Goal: Communication & Community: Share content

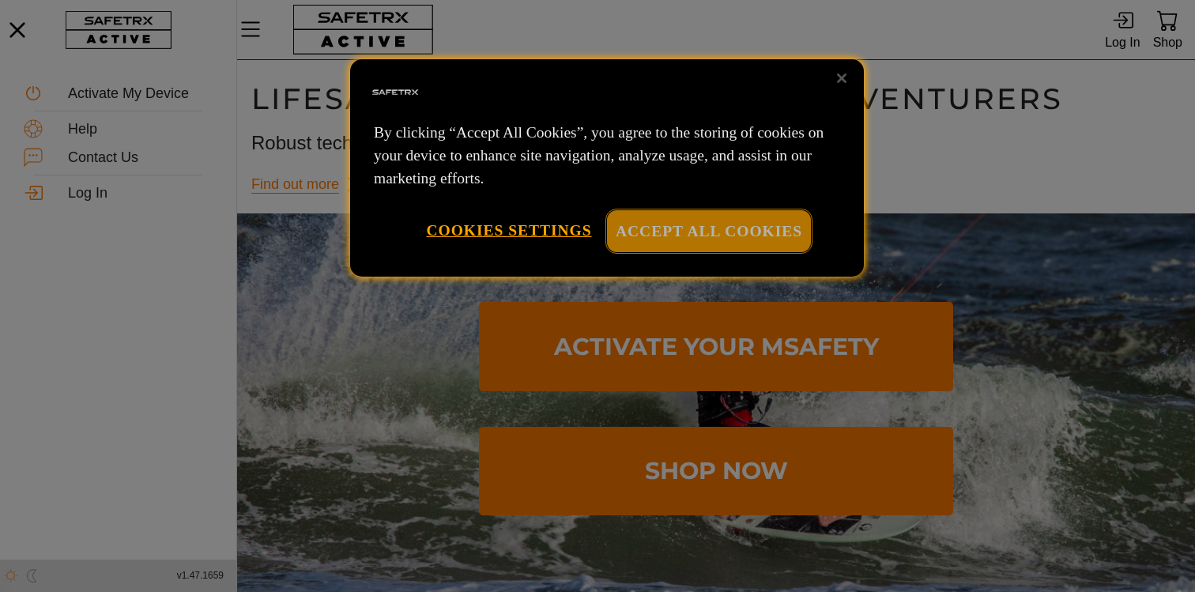
click at [643, 239] on button "Accept All Cookies" at bounding box center [709, 231] width 204 height 42
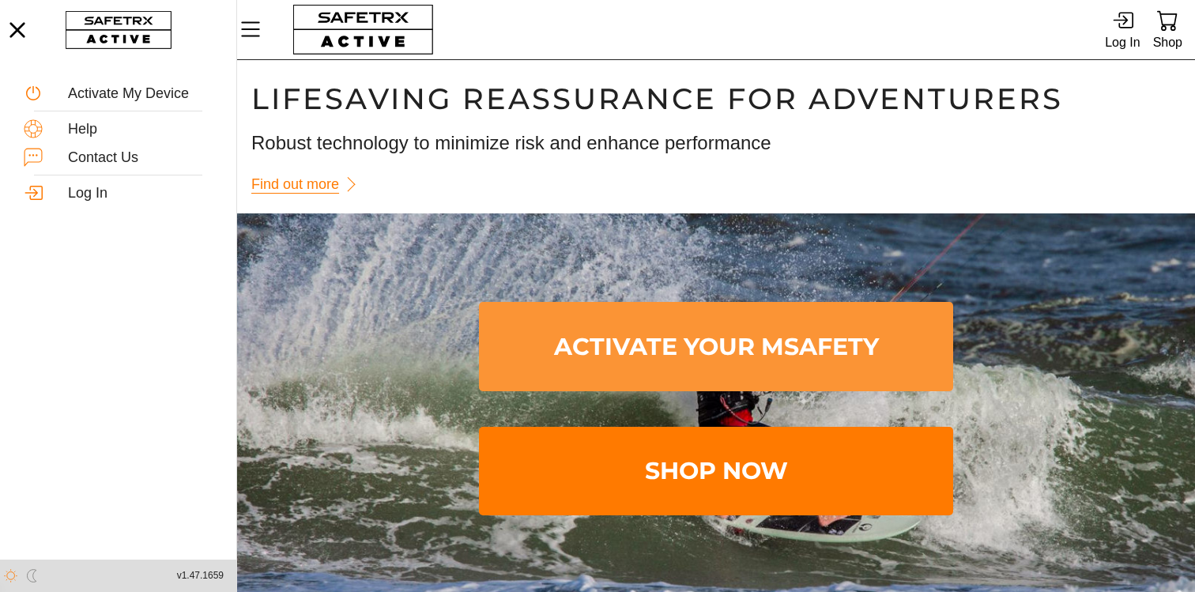
click at [678, 345] on span "Activate Your MSafety" at bounding box center [715, 346] width 449 height 83
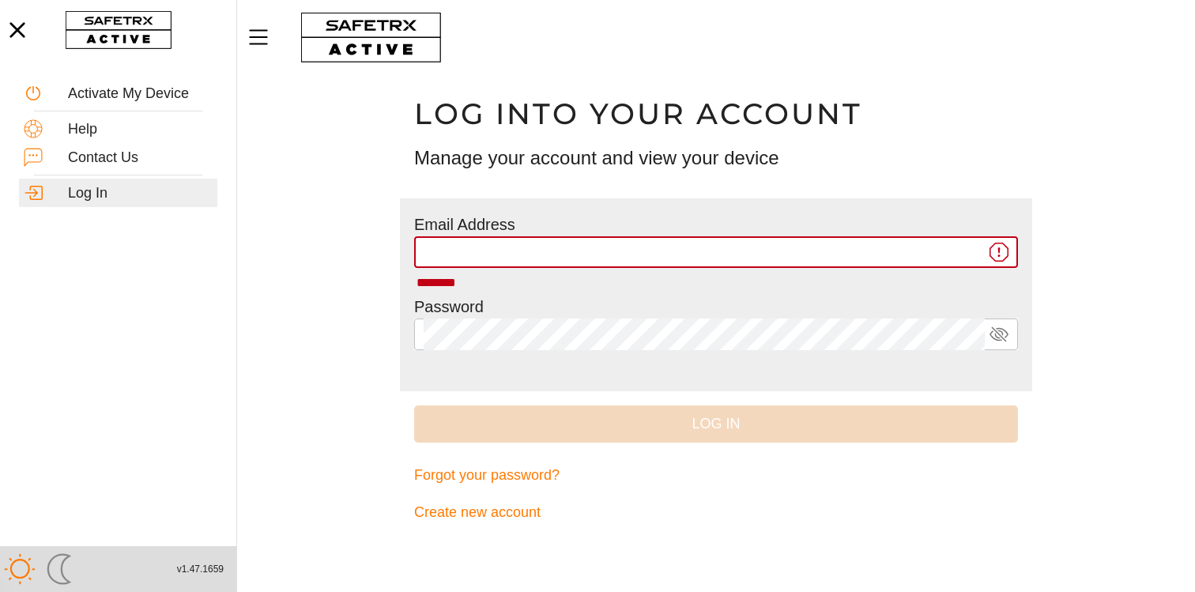
paste input "**********"
type input "**********"
click at [351, 336] on main "**********" at bounding box center [716, 333] width 958 height 517
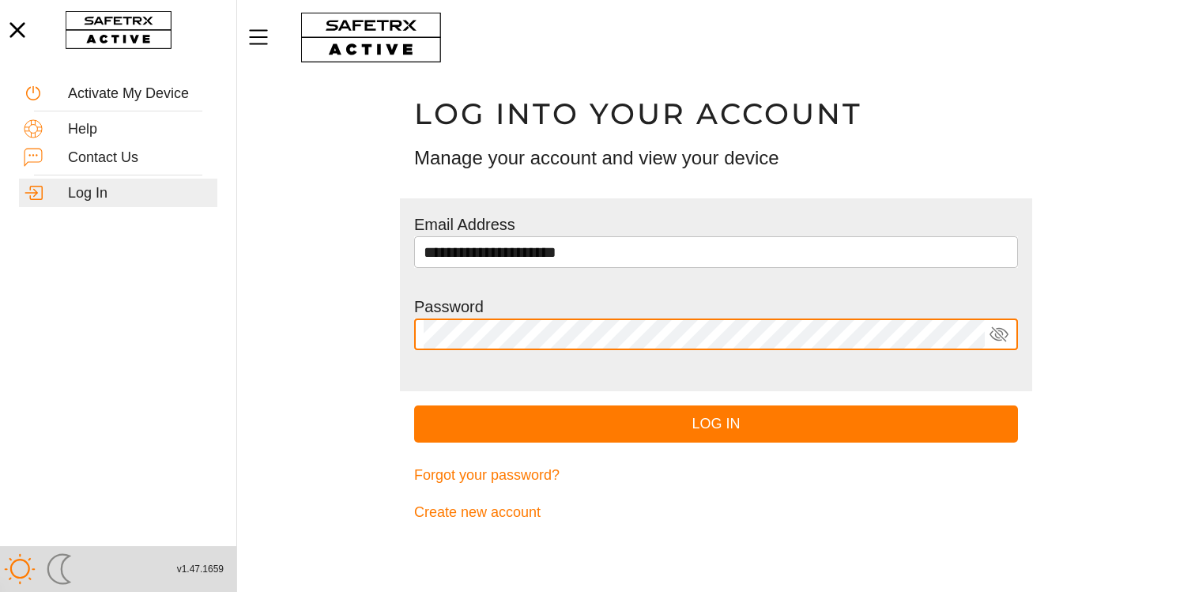
click at [994, 337] on icon at bounding box center [998, 334] width 19 height 19
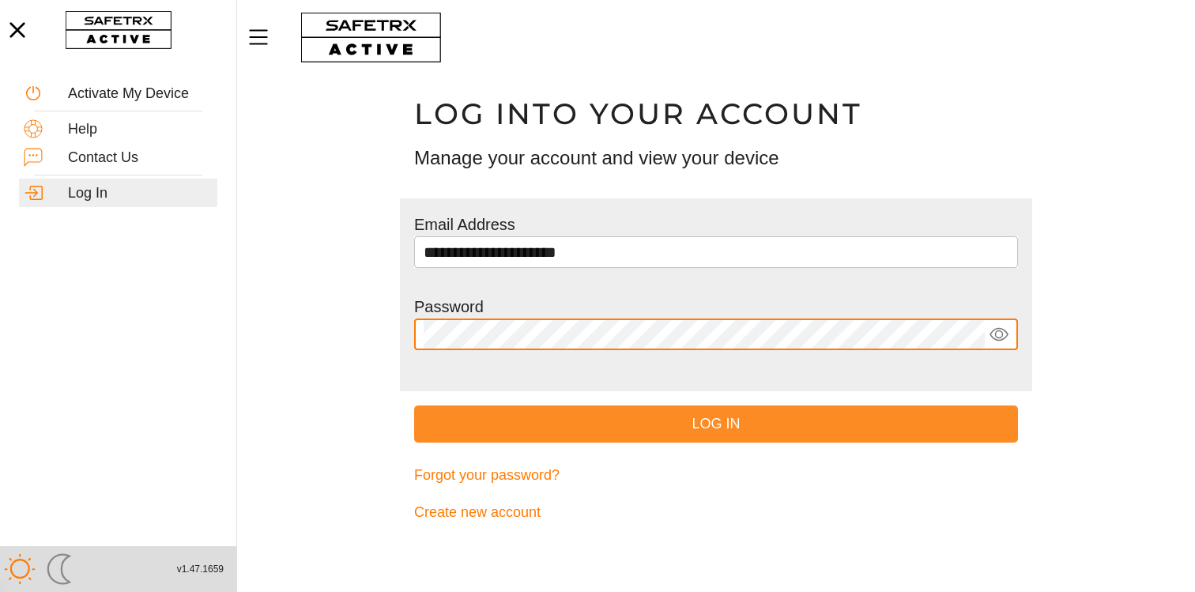
click at [779, 429] on span "Log In" at bounding box center [716, 424] width 578 height 24
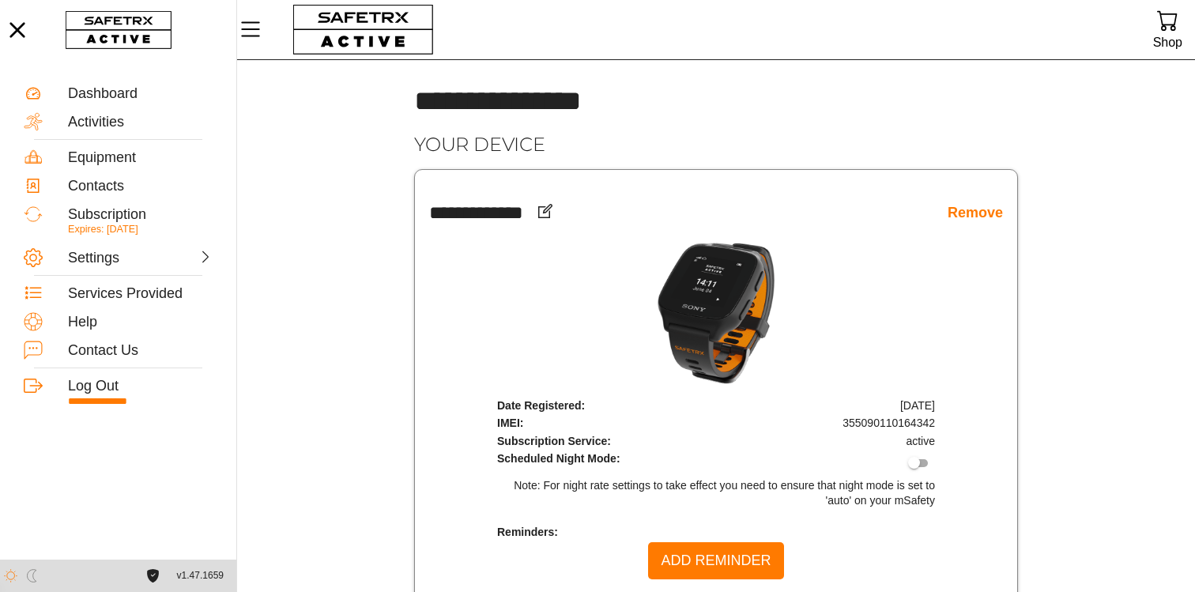
scroll to position [28, 0]
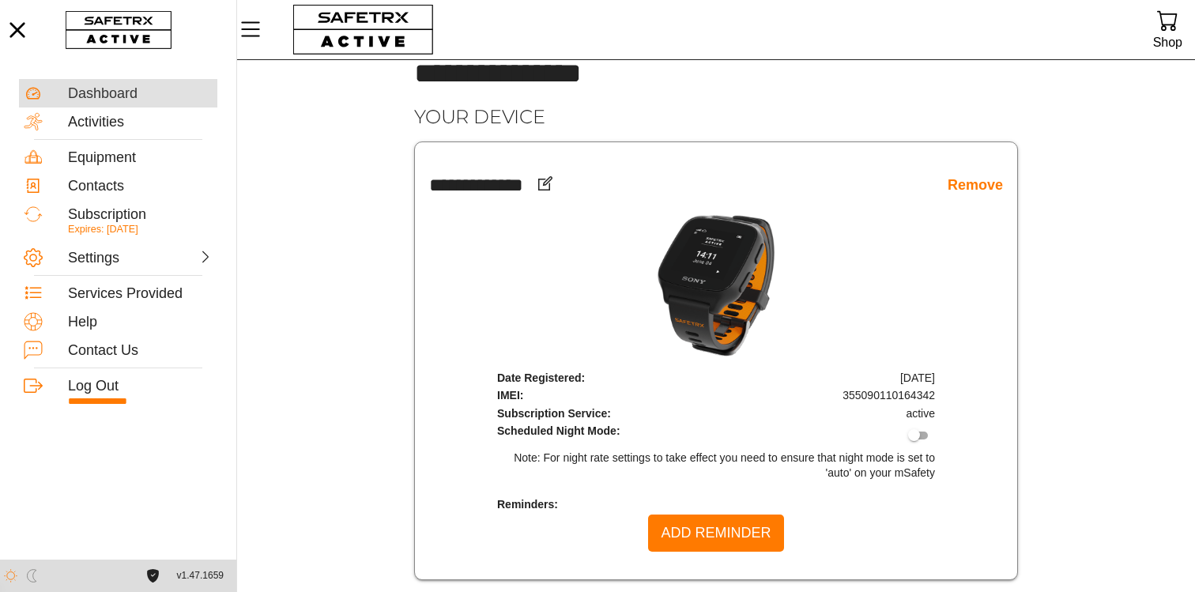
click at [126, 100] on div "Dashboard" at bounding box center [140, 93] width 145 height 17
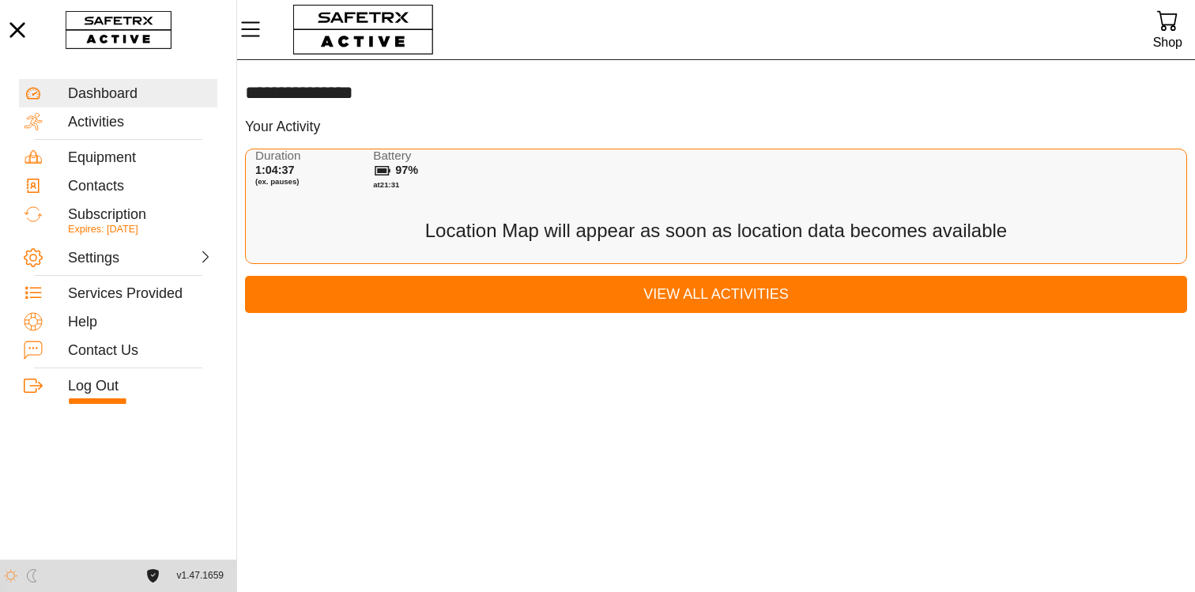
click at [573, 168] on div "Duration 1:04:37 (ex. pauses) Battery 97% at 21:31" at bounding box center [718, 173] width 927 height 49
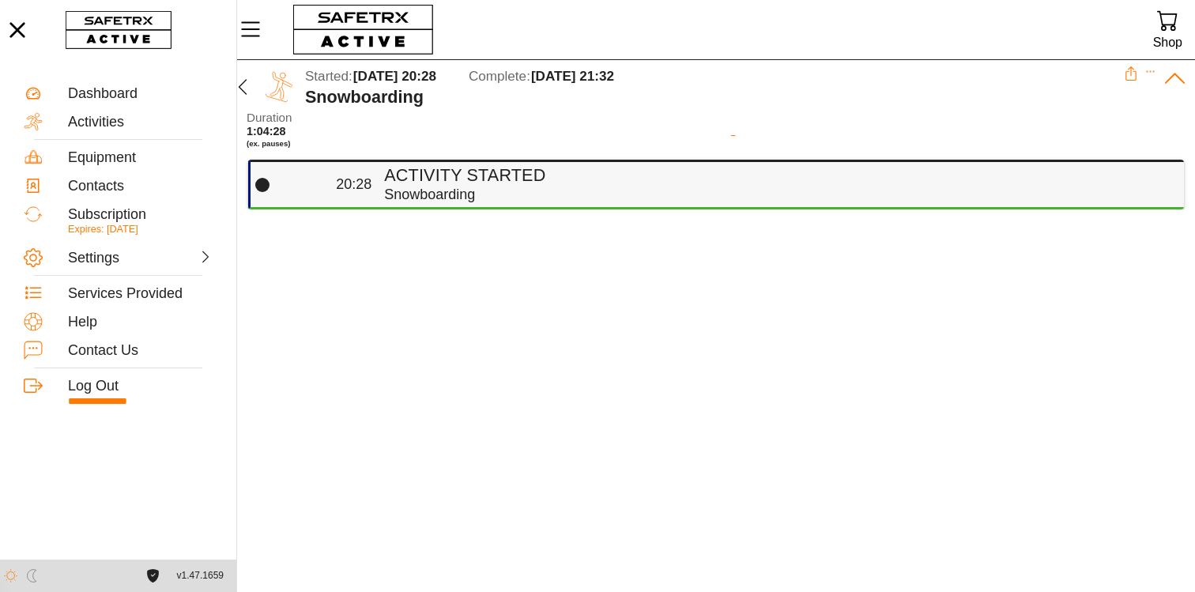
click at [548, 192] on div "Snowboarding" at bounding box center [777, 195] width 787 height 18
click at [243, 89] on icon "button" at bounding box center [242, 86] width 19 height 19
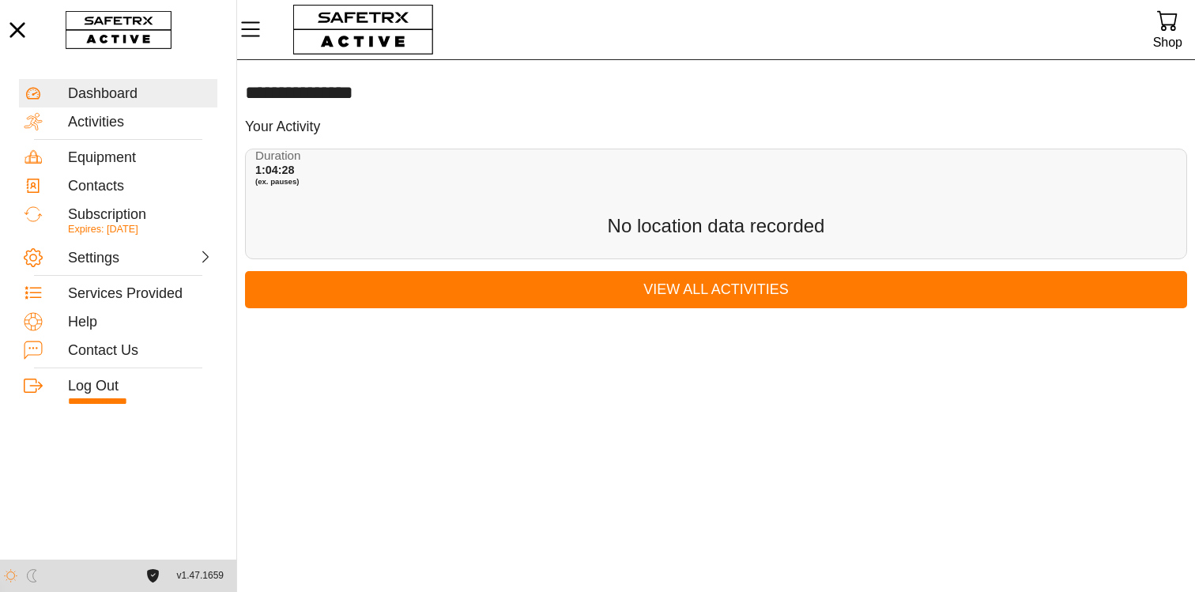
click at [516, 191] on div "Duration 1:04:28 (ex. pauses)" at bounding box center [718, 171] width 927 height 45
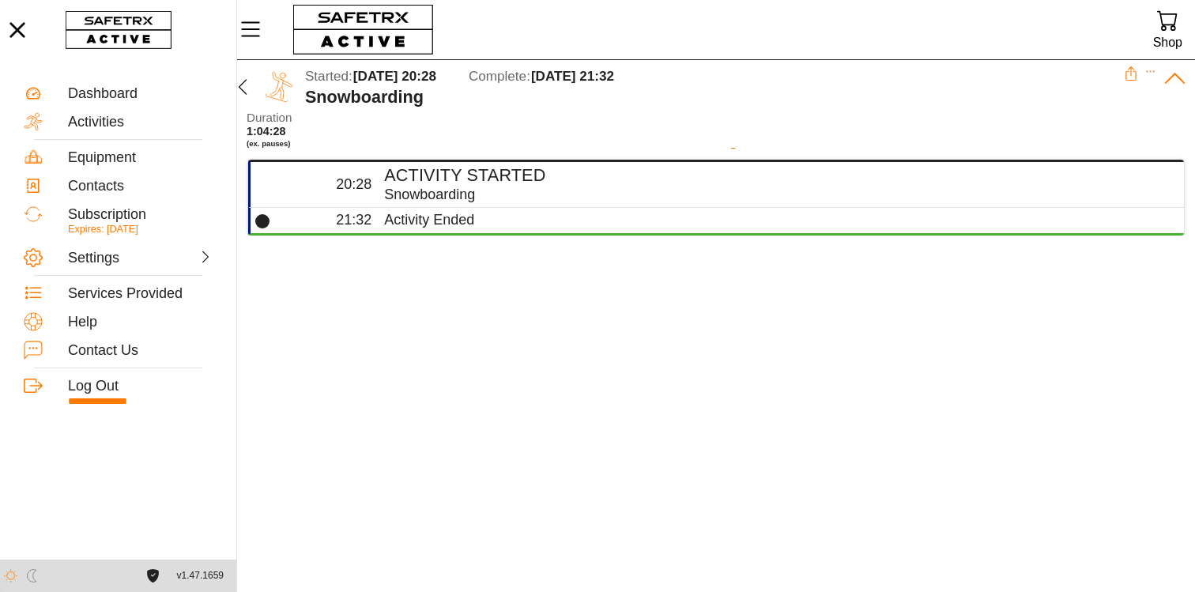
click at [236, 86] on aside "**********" at bounding box center [118, 296] width 237 height 592
click at [115, 100] on div "Dashboard" at bounding box center [140, 93] width 145 height 17
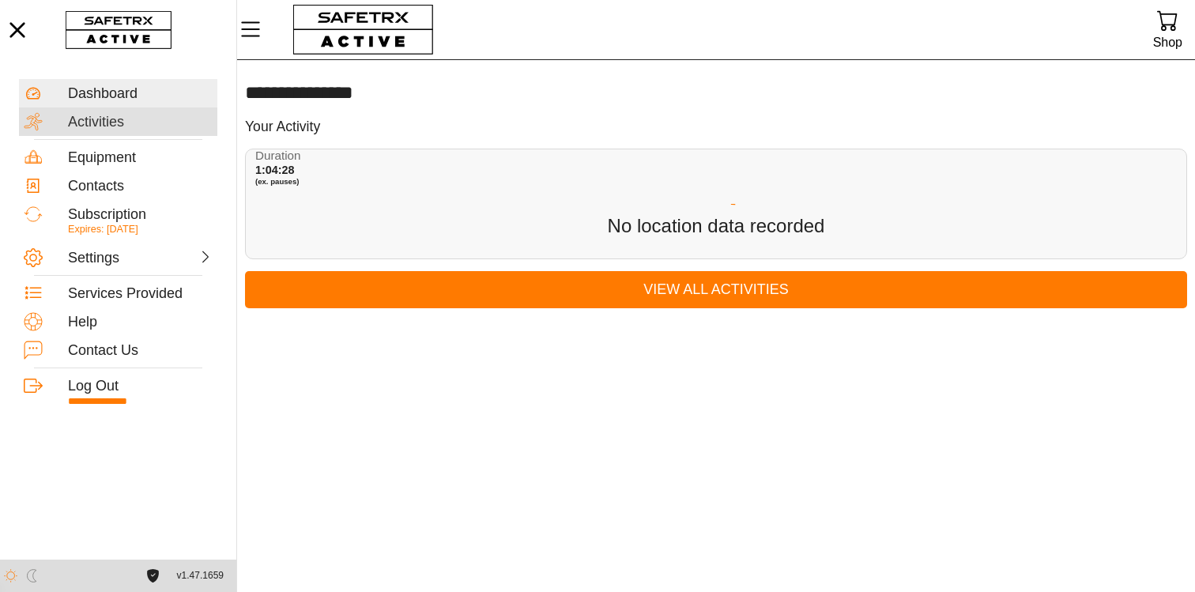
click at [109, 124] on div "Activities" at bounding box center [140, 122] width 145 height 17
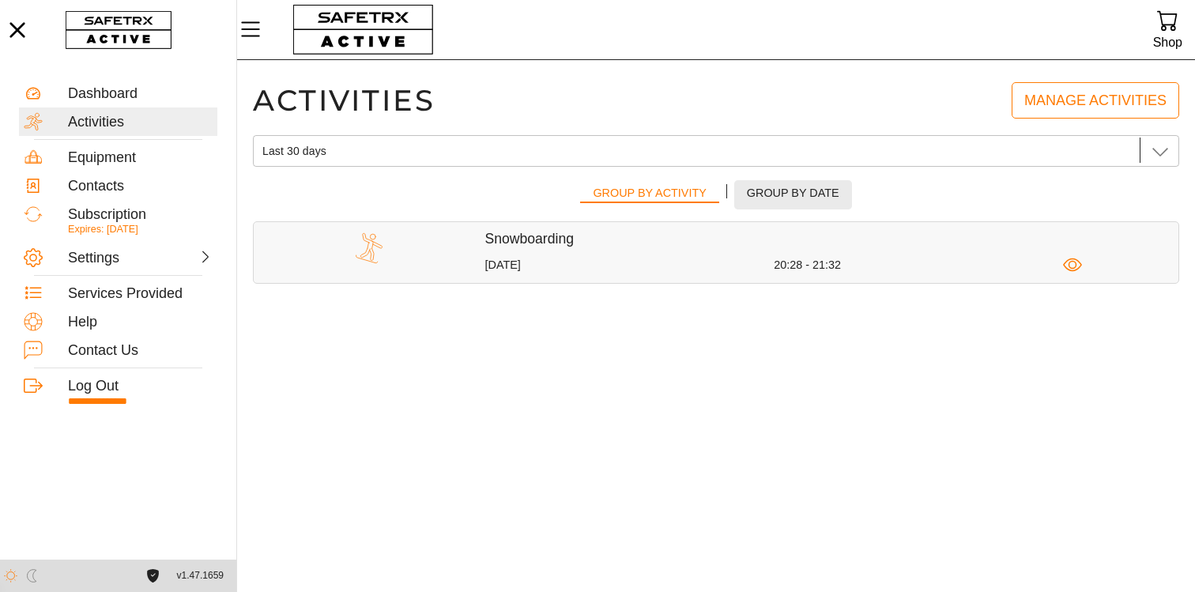
click at [789, 198] on span "Group by Date" at bounding box center [793, 193] width 92 height 20
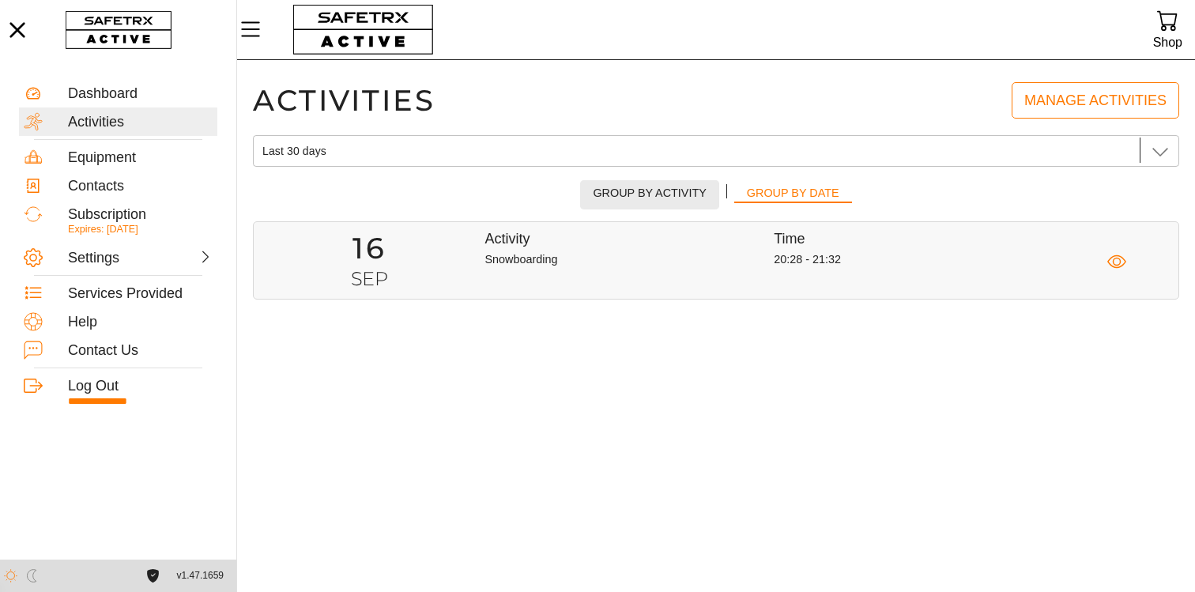
click at [688, 192] on span "Group by Activity" at bounding box center [649, 193] width 113 height 20
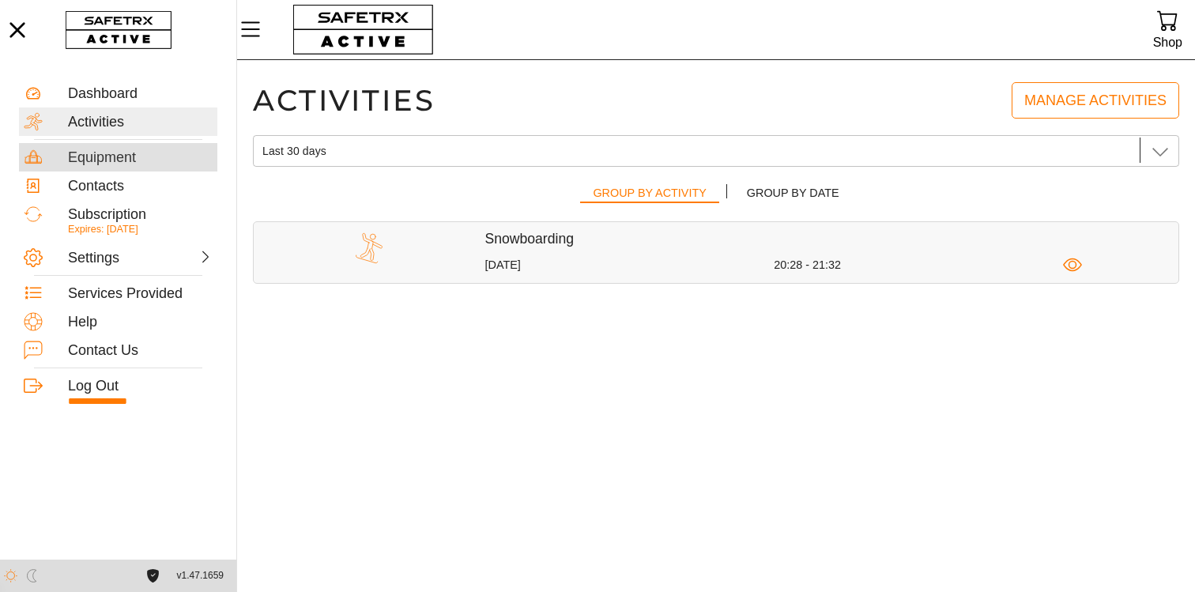
click at [161, 145] on div "Equipment" at bounding box center [118, 157] width 198 height 28
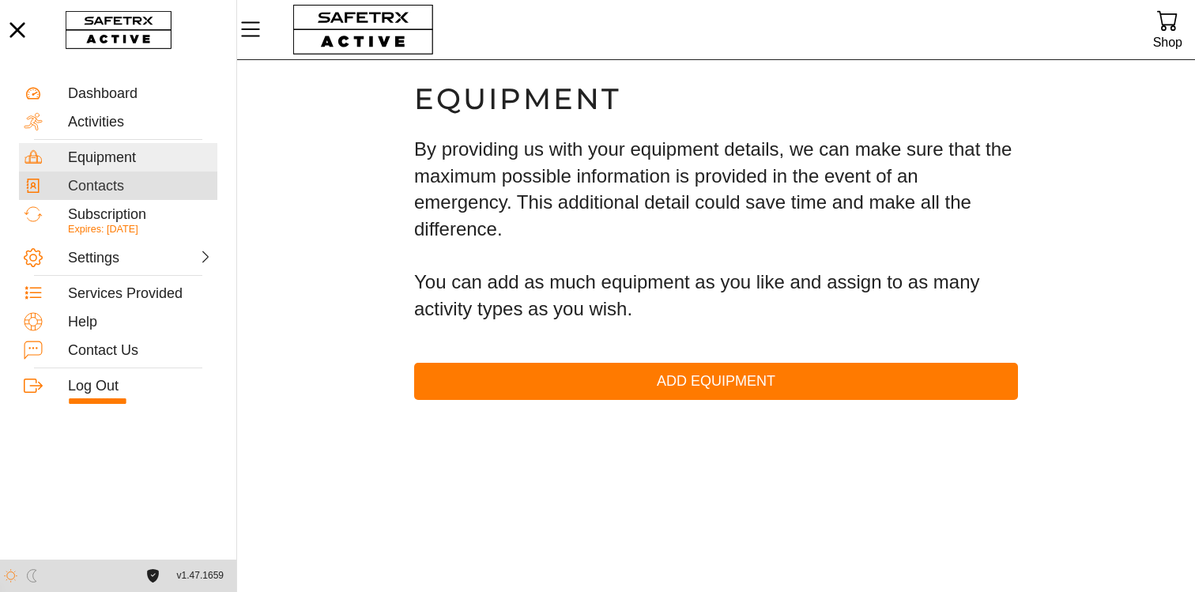
click at [134, 183] on div "Contacts" at bounding box center [140, 186] width 145 height 17
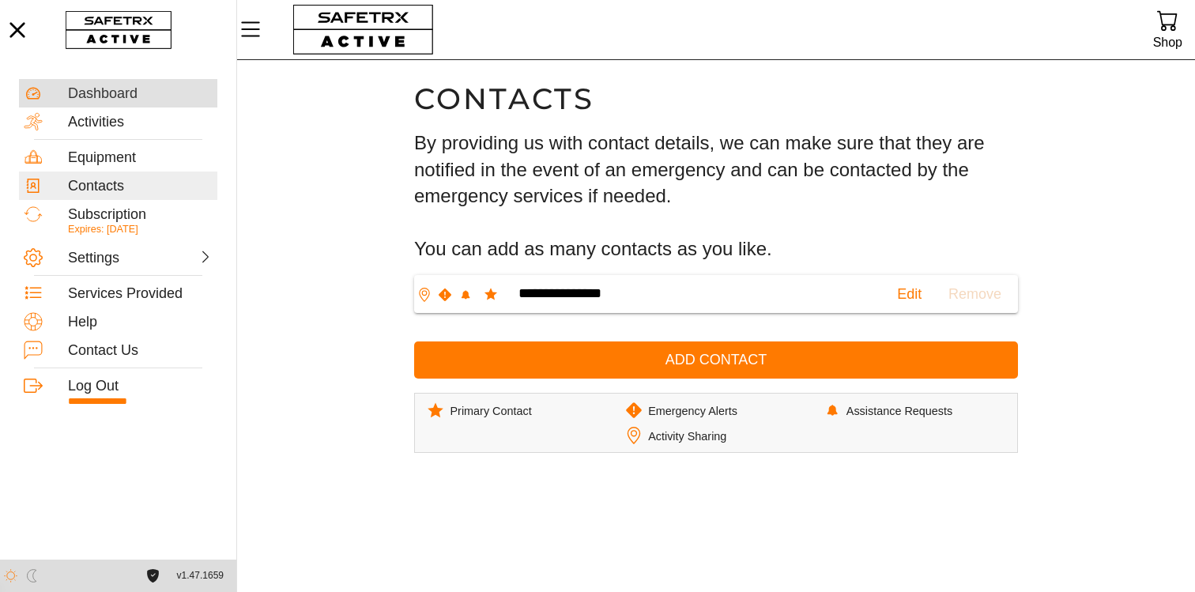
click at [122, 97] on div "Dashboard" at bounding box center [140, 93] width 145 height 17
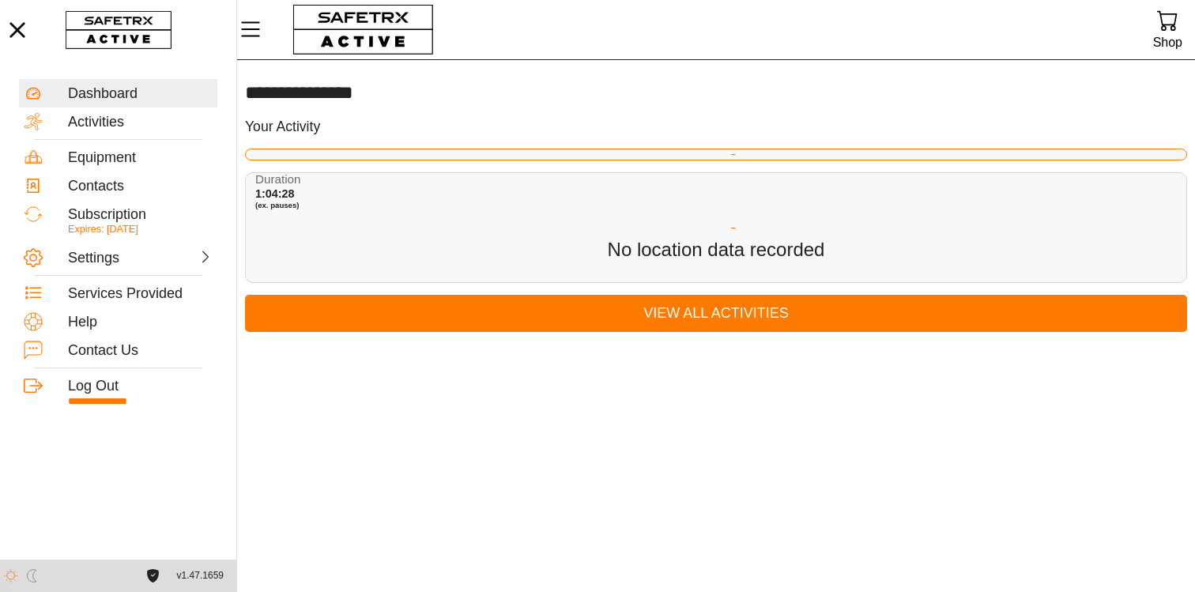
click at [381, 198] on div "Duration 1:04:28 (ex. pauses)" at bounding box center [718, 195] width 927 height 45
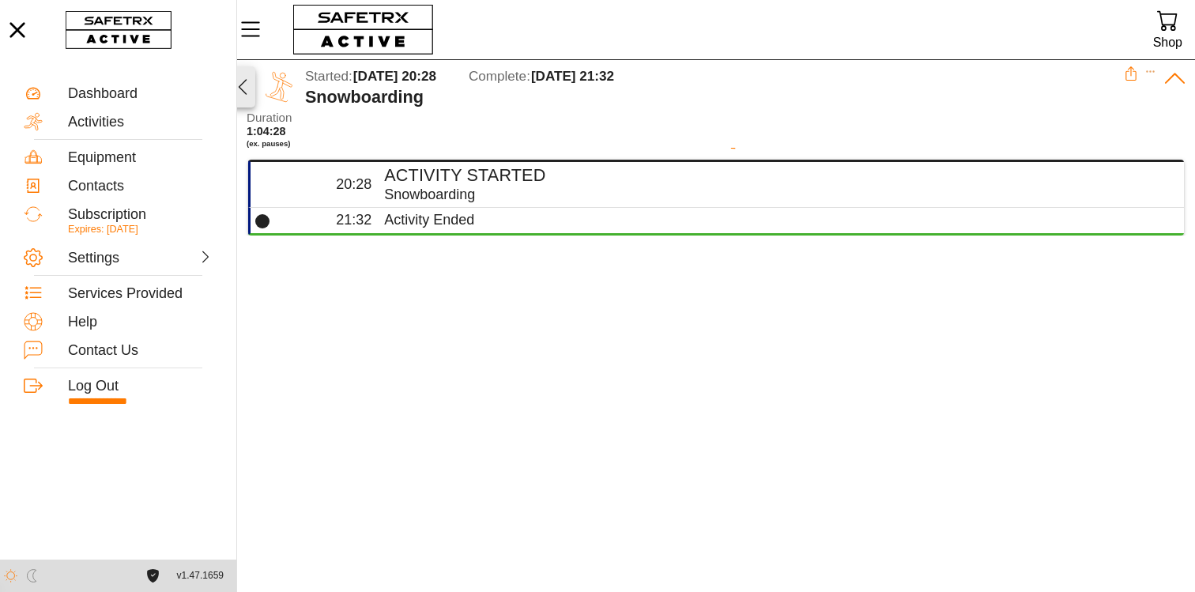
click at [238, 85] on icon "button" at bounding box center [242, 86] width 19 height 19
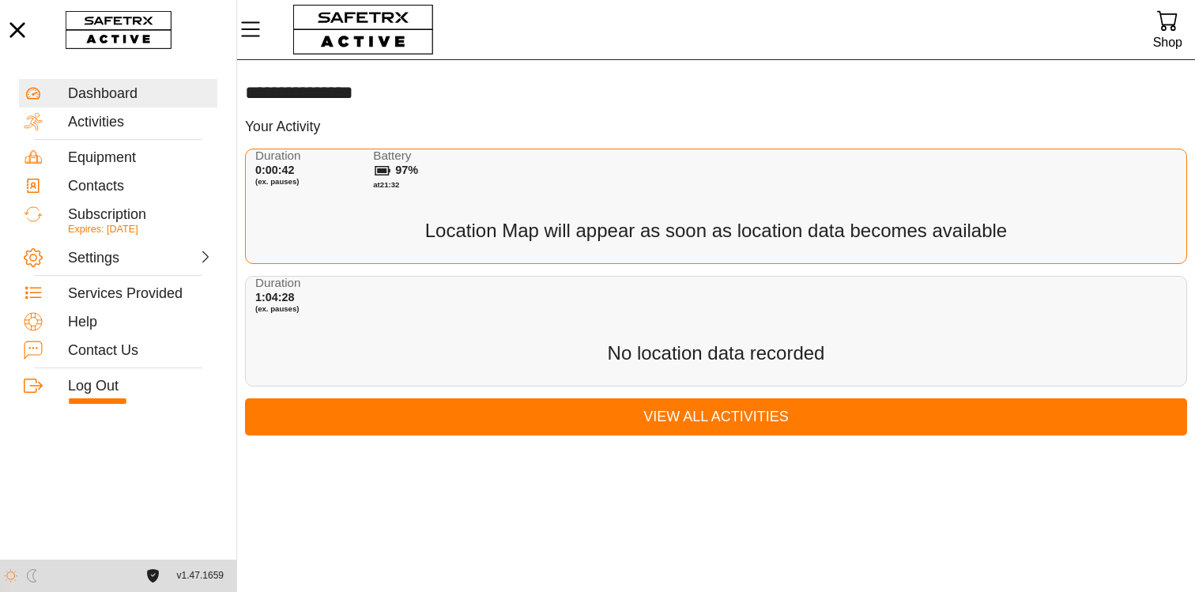
click at [322, 213] on div "Duration 0:00:42 (ex. pauses) Battery 97% at 21:32 Location Map will appear as …" at bounding box center [716, 206] width 942 height 115
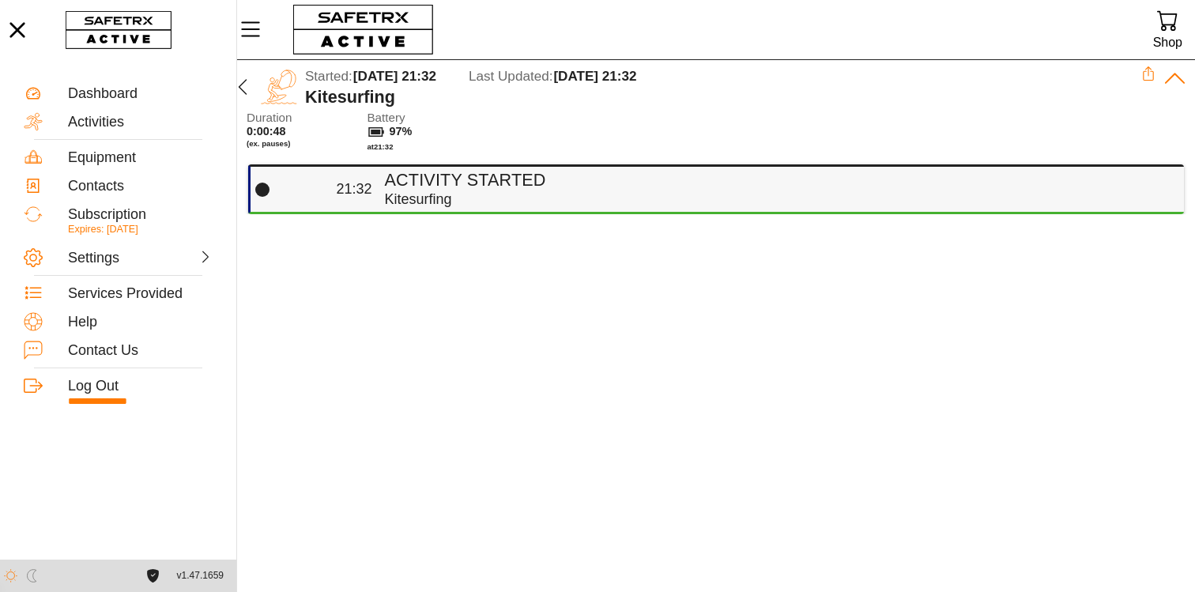
click at [431, 194] on div "Kitesurfing" at bounding box center [778, 199] width 787 height 18
click at [424, 194] on div "Kitesurfing" at bounding box center [778, 199] width 787 height 18
click at [242, 87] on icon "button" at bounding box center [242, 86] width 19 height 19
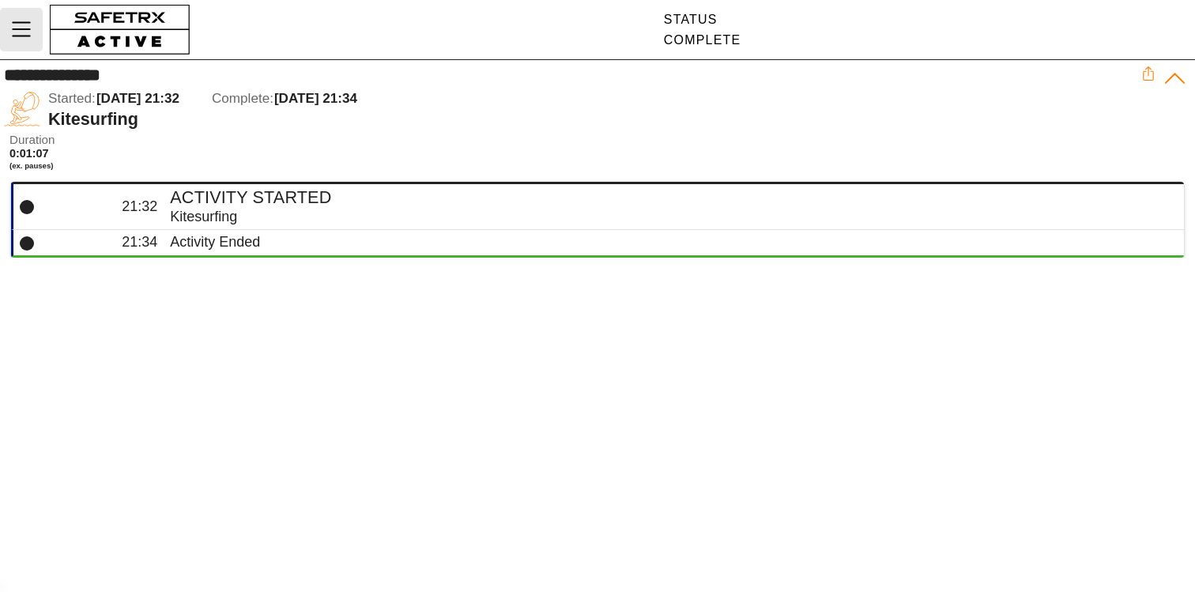
click at [16, 29] on icon "Menu" at bounding box center [21, 29] width 19 height 15
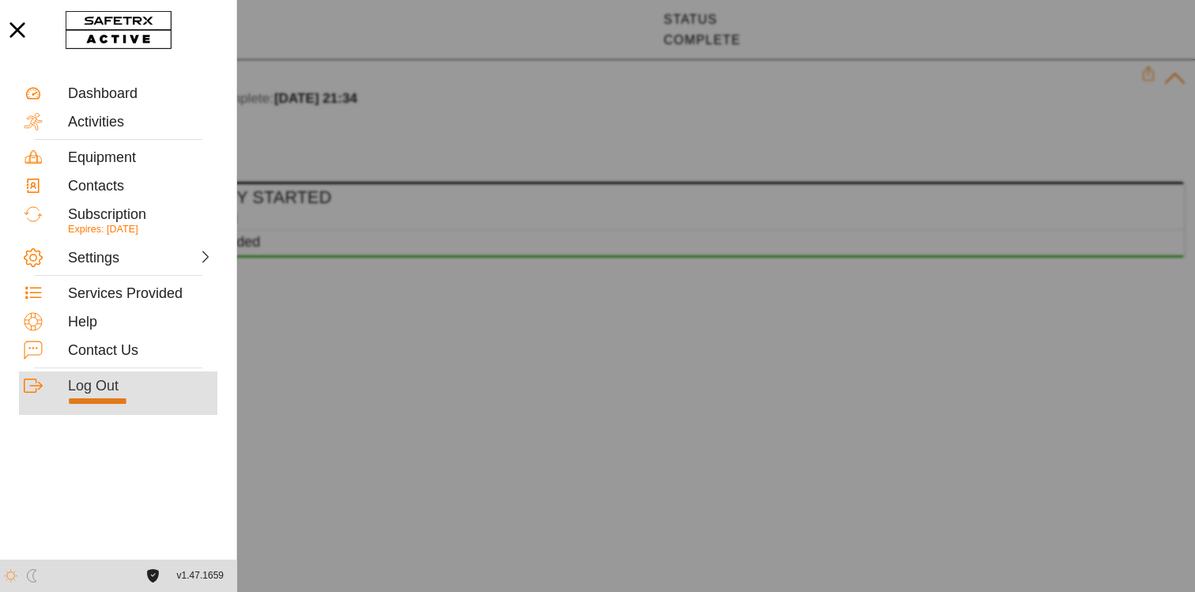
click at [100, 386] on div "Log Out" at bounding box center [140, 386] width 145 height 17
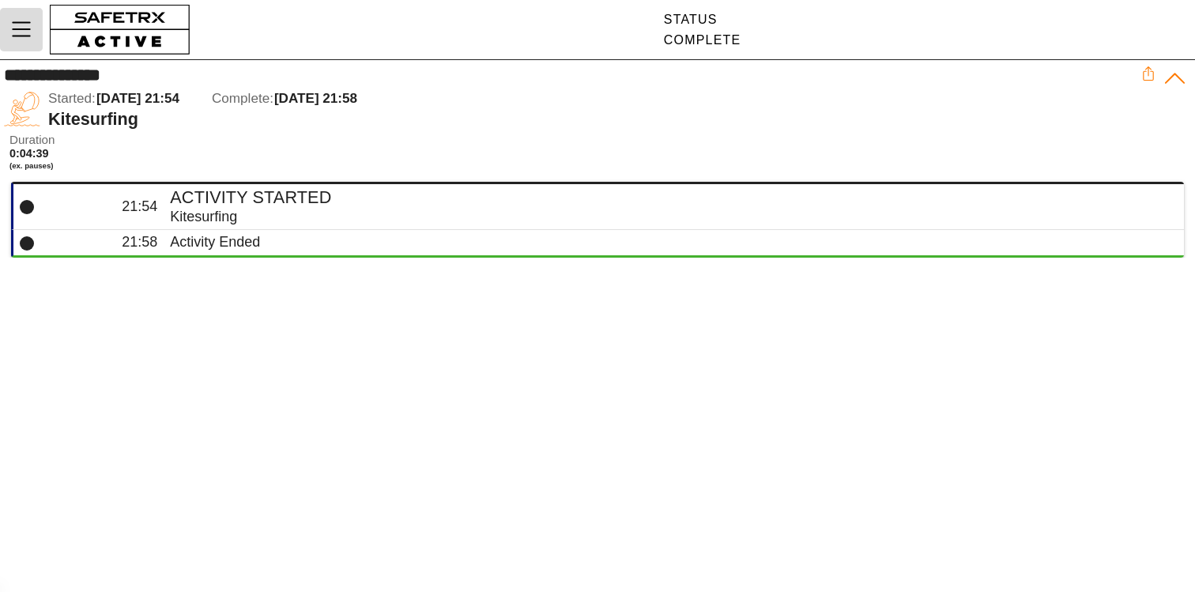
click at [19, 32] on icon "Menu" at bounding box center [21, 29] width 27 height 27
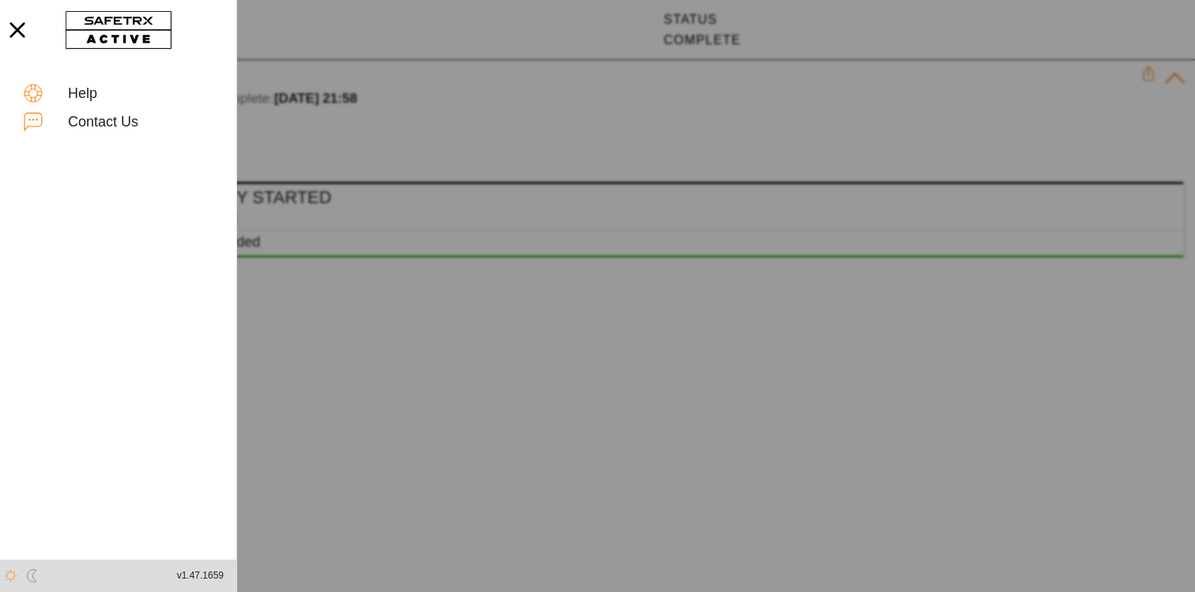
click at [273, 123] on div at bounding box center [597, 296] width 1195 height 592
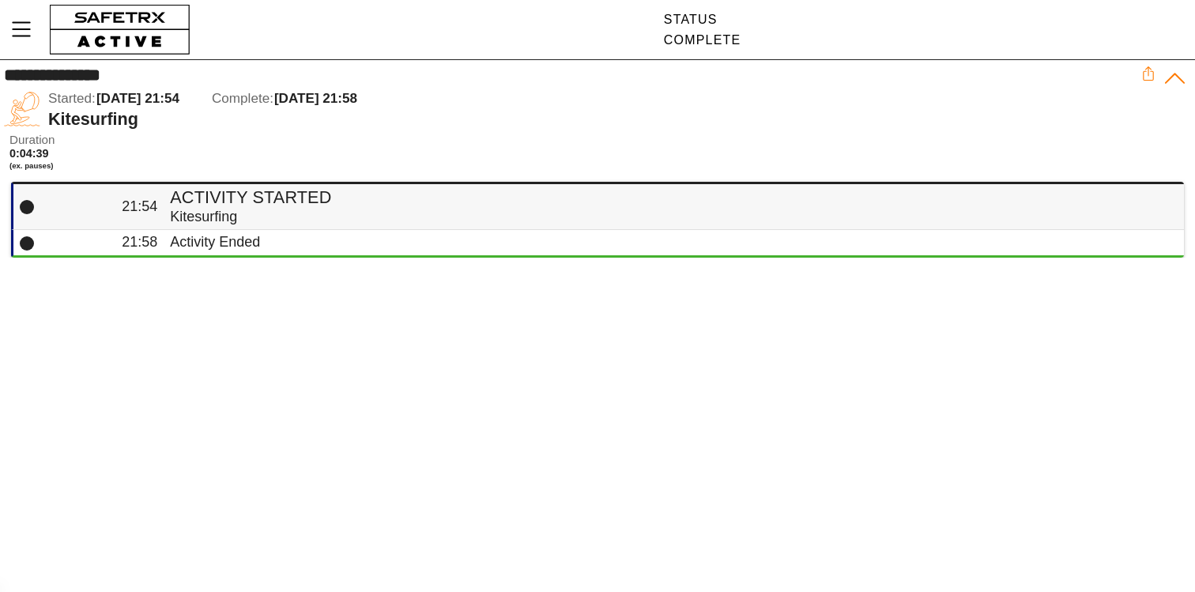
click at [246, 211] on div "Kitesurfing" at bounding box center [670, 217] width 1001 height 18
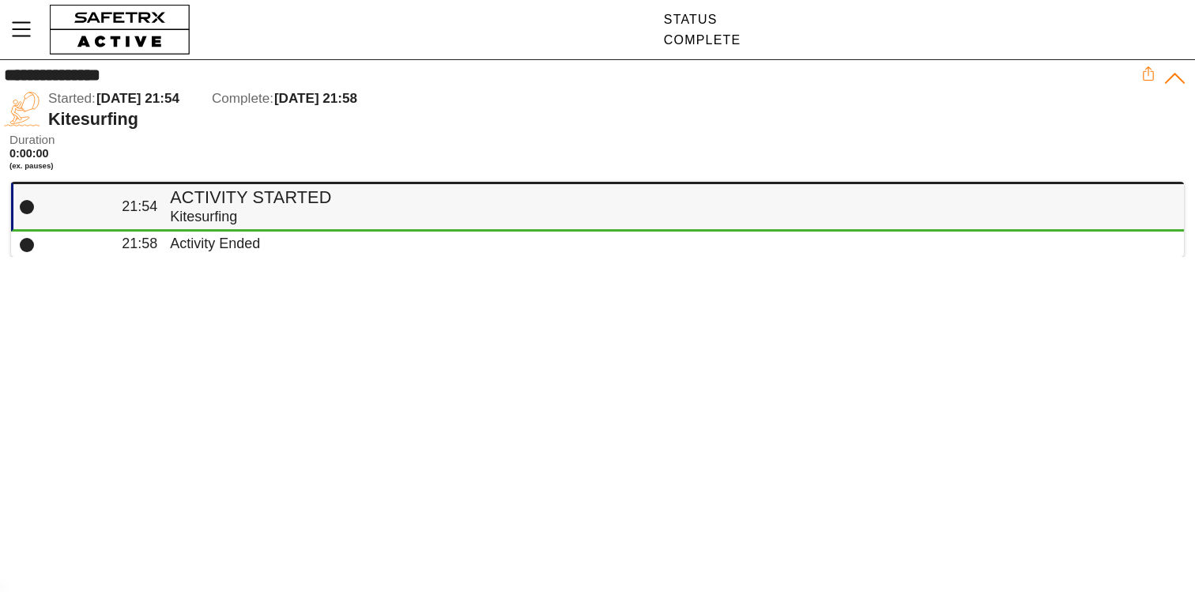
click at [245, 211] on div "Kitesurfing" at bounding box center [670, 217] width 1001 height 18
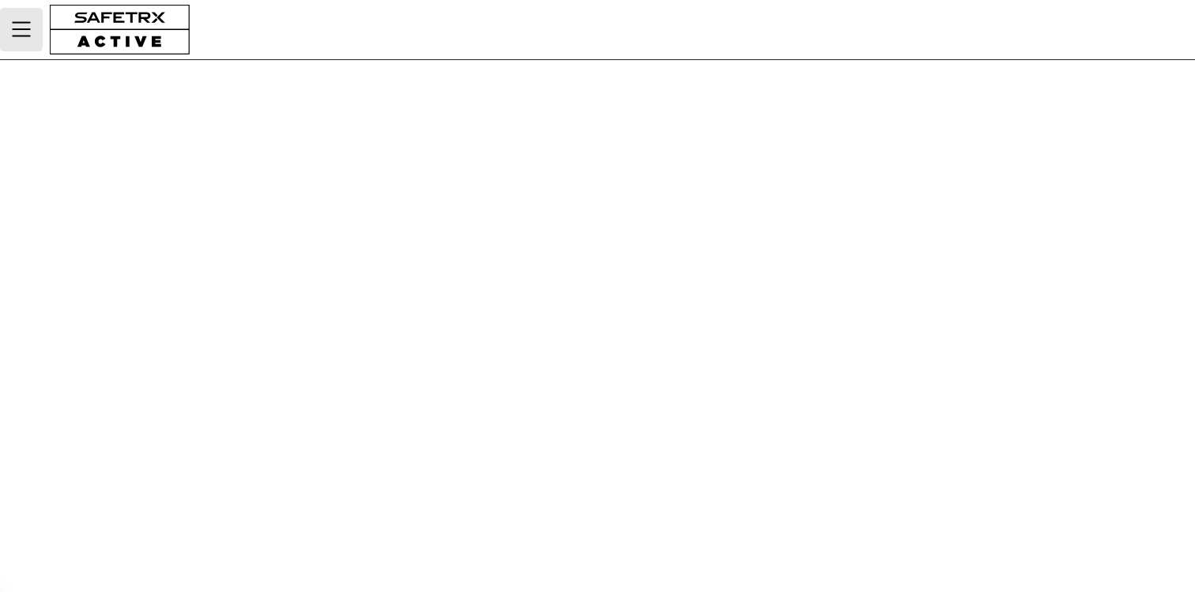
click at [39, 36] on button "Menu" at bounding box center [21, 29] width 43 height 43
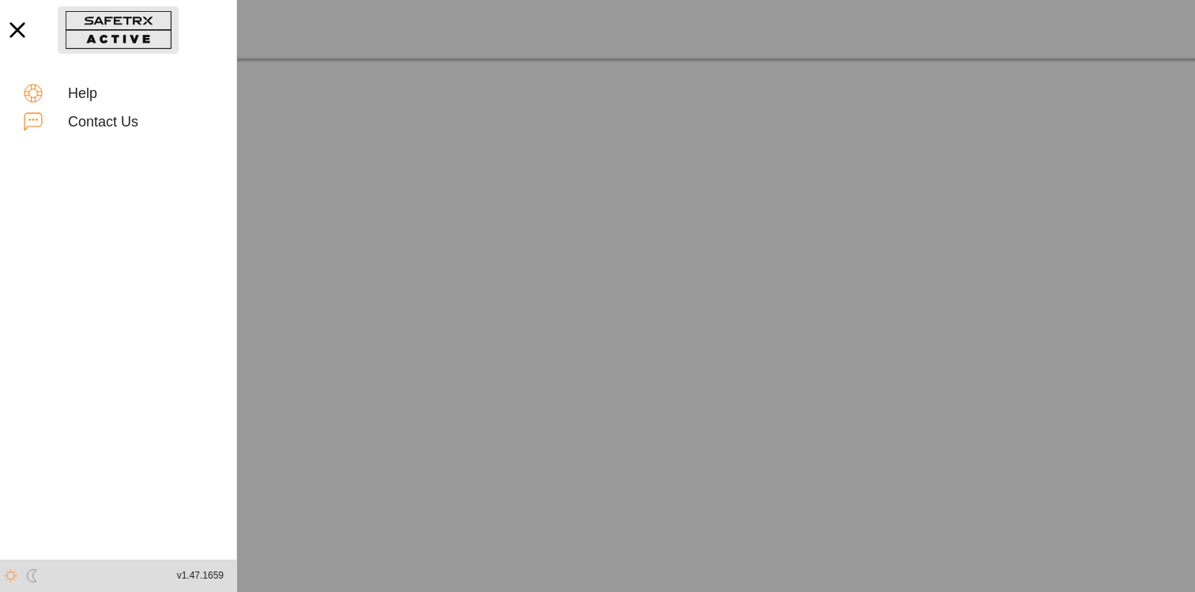
click at [92, 37] on button "button" at bounding box center [118, 29] width 121 height 47
click at [29, 28] on icon "button" at bounding box center [17, 30] width 35 height 35
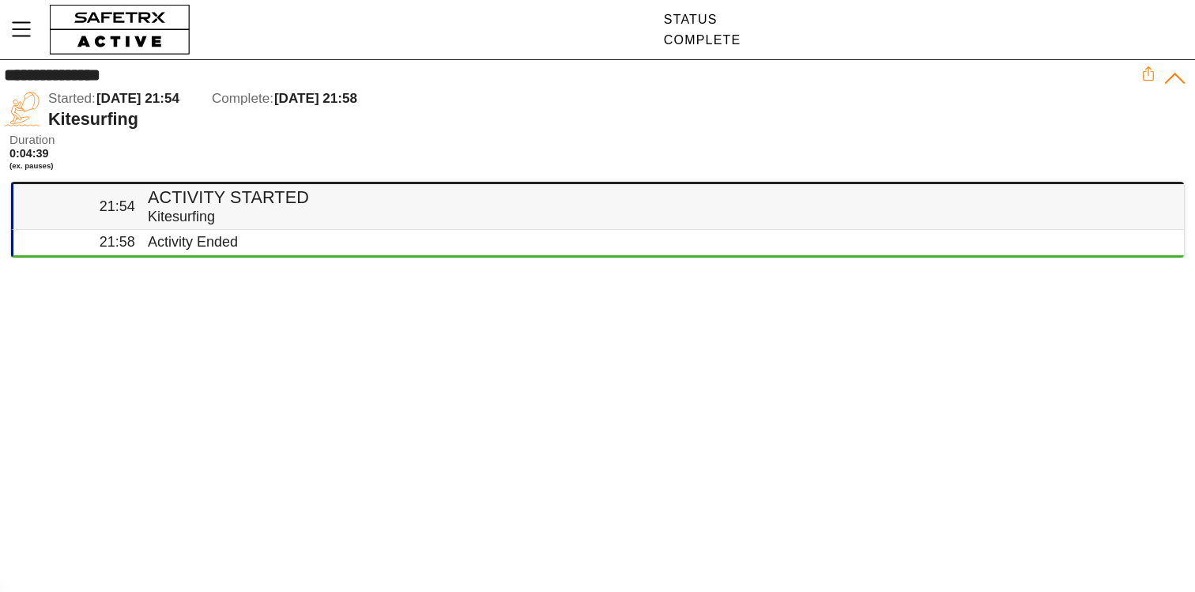
click at [172, 205] on h4 "Activity Started" at bounding box center [659, 197] width 1023 height 21
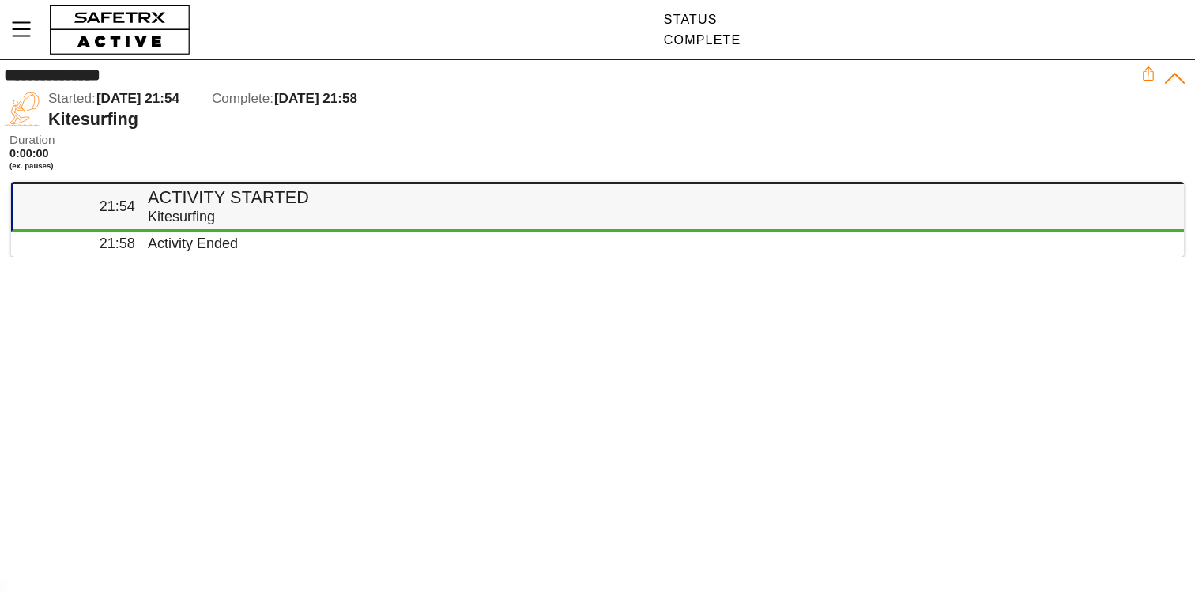
click at [204, 203] on h4 "Activity Started" at bounding box center [659, 197] width 1023 height 21
click at [1171, 77] on icon at bounding box center [1175, 78] width 20 height 10
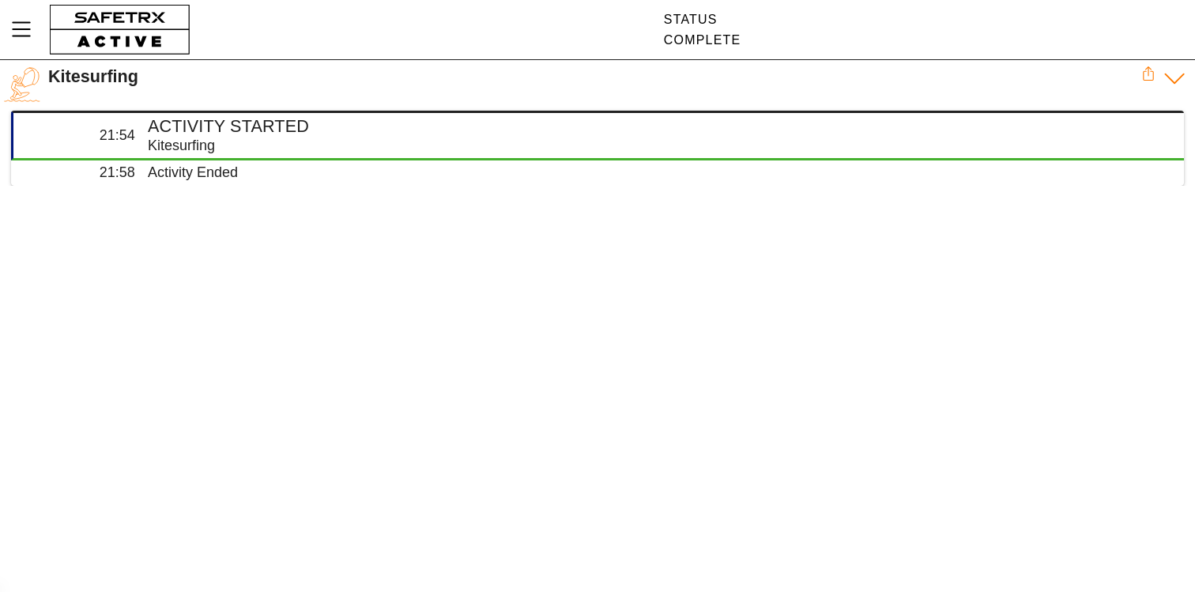
click at [1171, 77] on icon at bounding box center [1174, 78] width 24 height 24
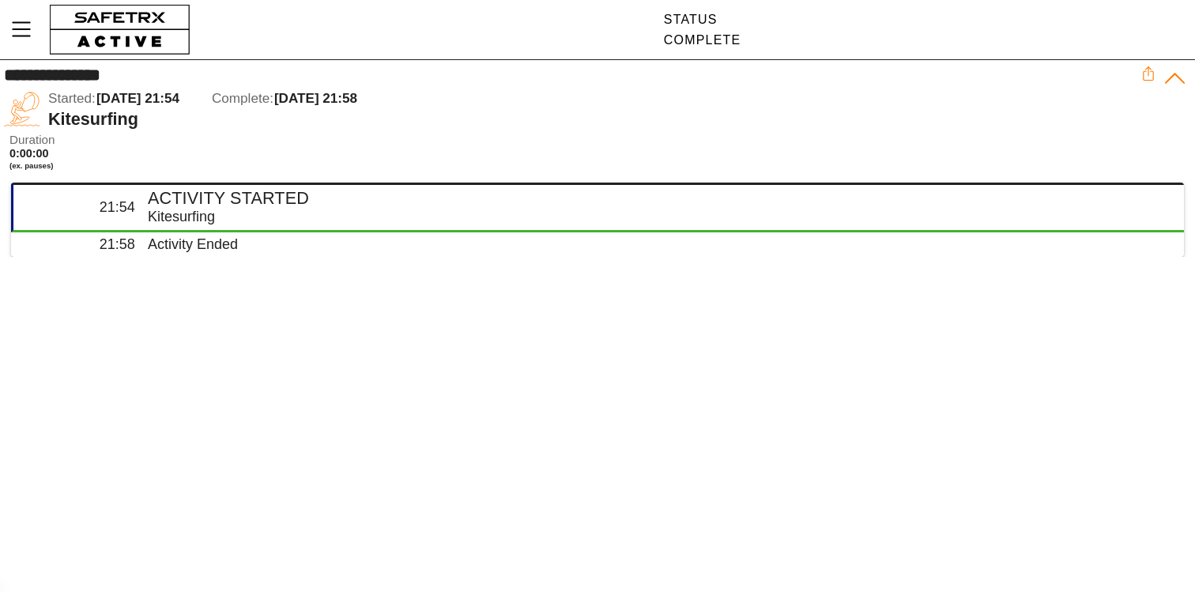
click at [1157, 77] on div at bounding box center [1164, 97] width 46 height 63
click at [1149, 75] on icon at bounding box center [1148, 73] width 14 height 14
click at [909, 106] on div "Started: Today 21:54 Complete: Today 21:58" at bounding box center [594, 98] width 1093 height 21
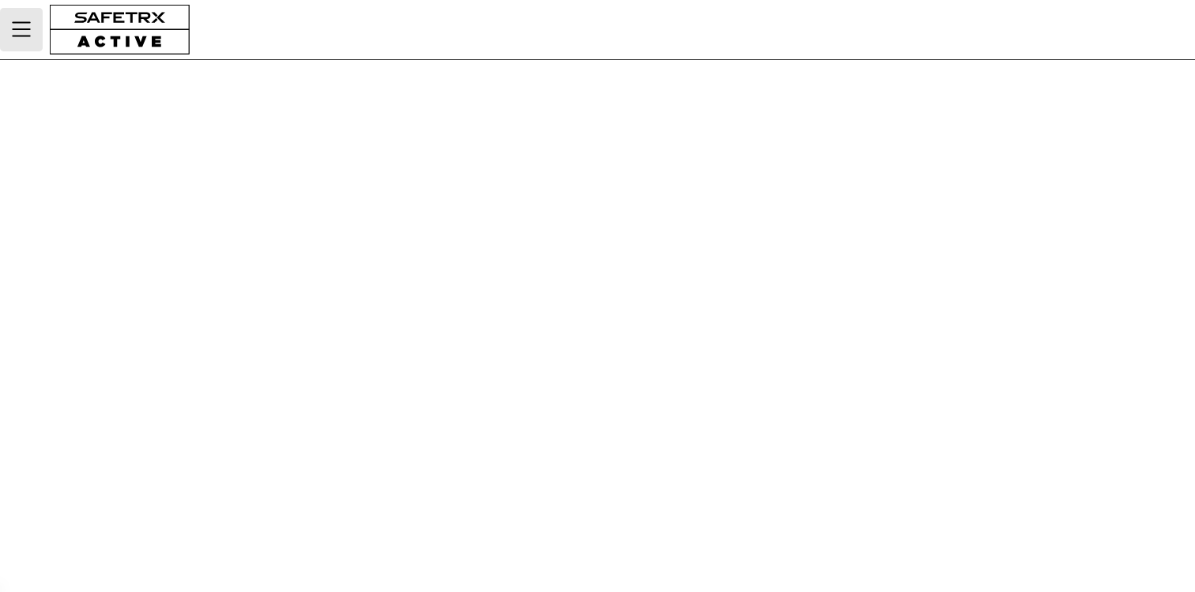
click at [37, 21] on button "Menu" at bounding box center [21, 29] width 43 height 43
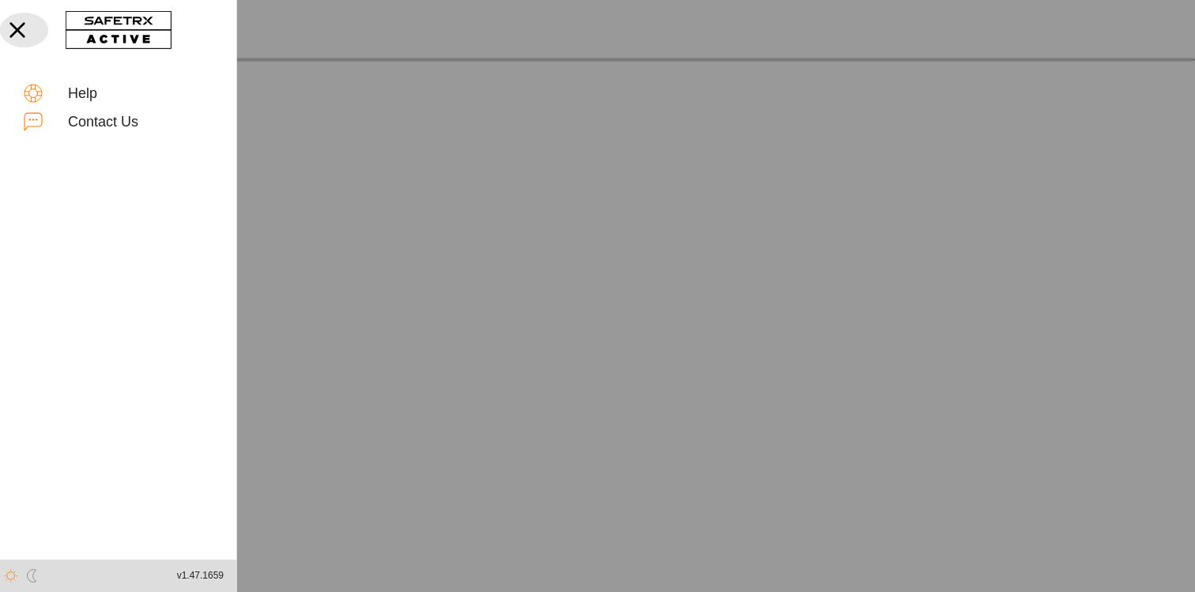
click at [30, 24] on icon "button" at bounding box center [17, 30] width 35 height 35
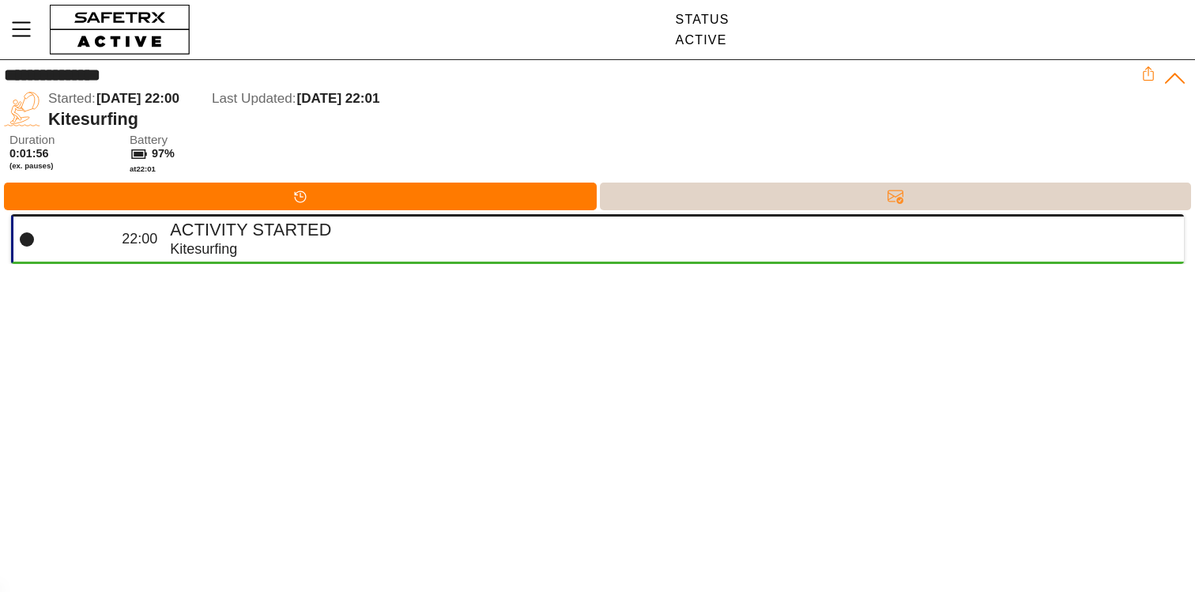
click at [657, 199] on div "Messages" at bounding box center [896, 197] width 592 height 28
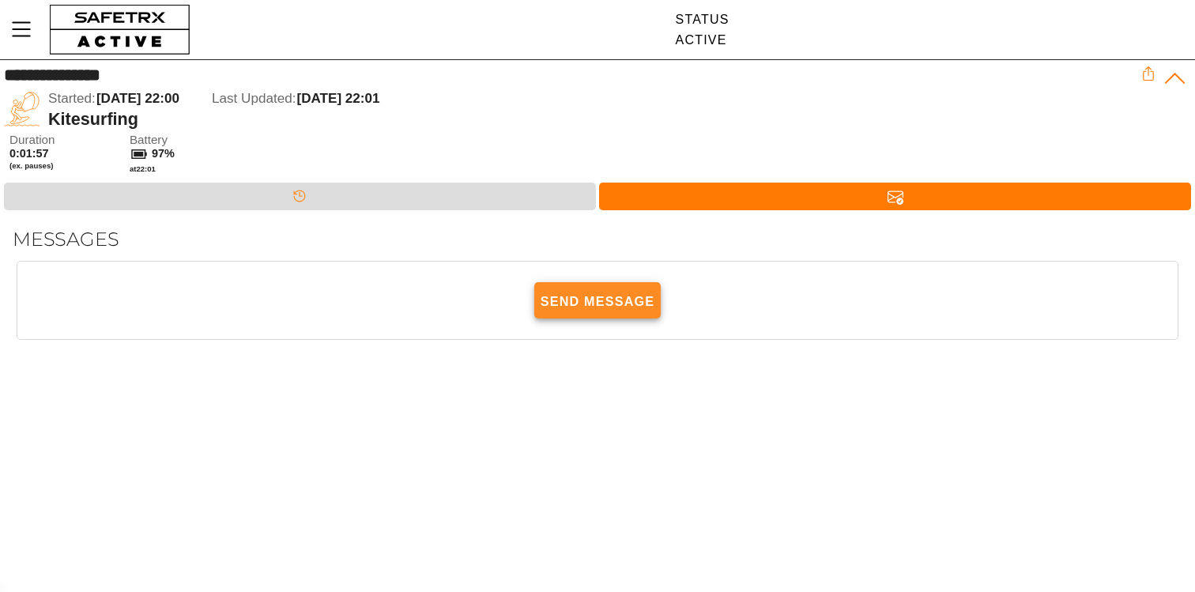
click at [608, 295] on span "Send Message" at bounding box center [597, 301] width 114 height 35
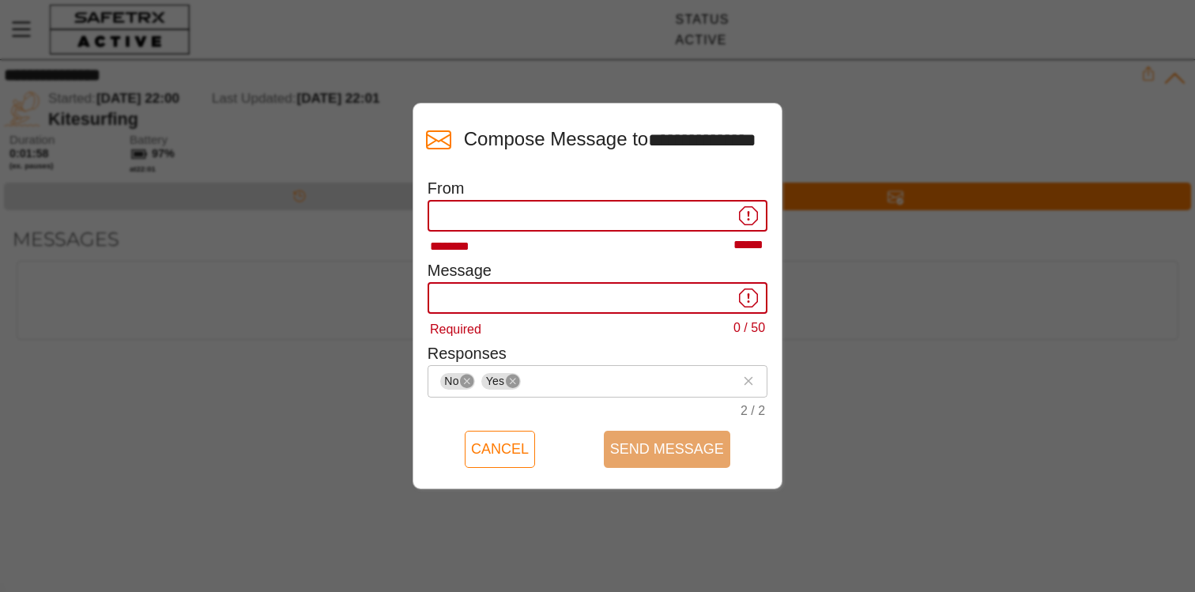
click at [592, 219] on input "******** ******" at bounding box center [585, 216] width 297 height 32
type input "**********"
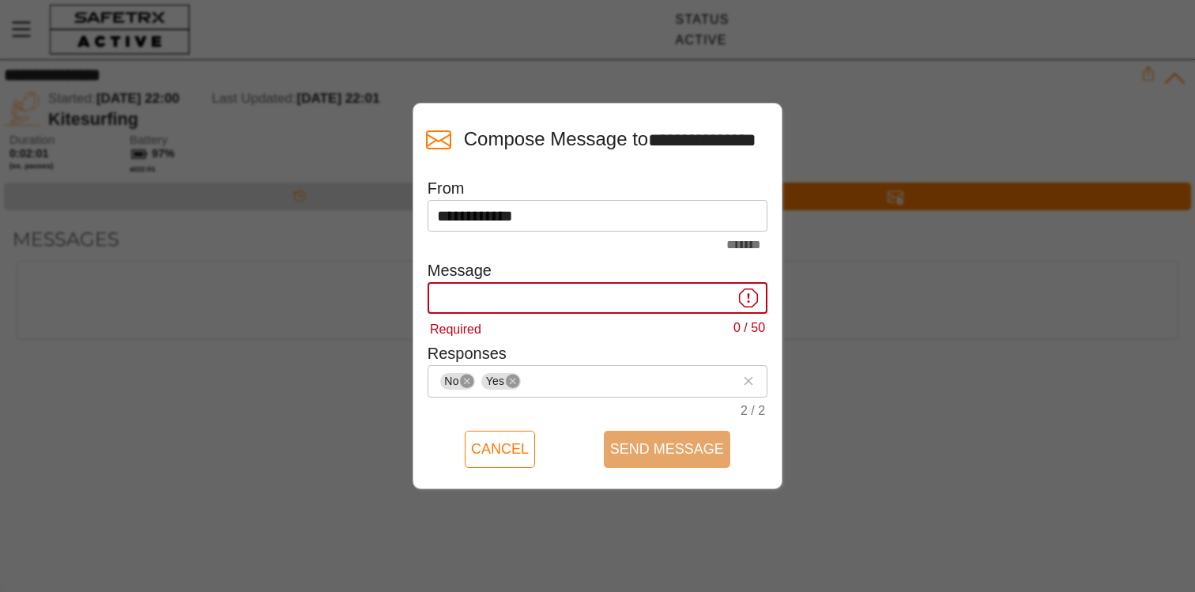
click at [562, 314] on div "Required 0 / 50" at bounding box center [597, 329] width 340 height 30
click at [569, 303] on input "Required 0 / 50" at bounding box center [585, 298] width 297 height 32
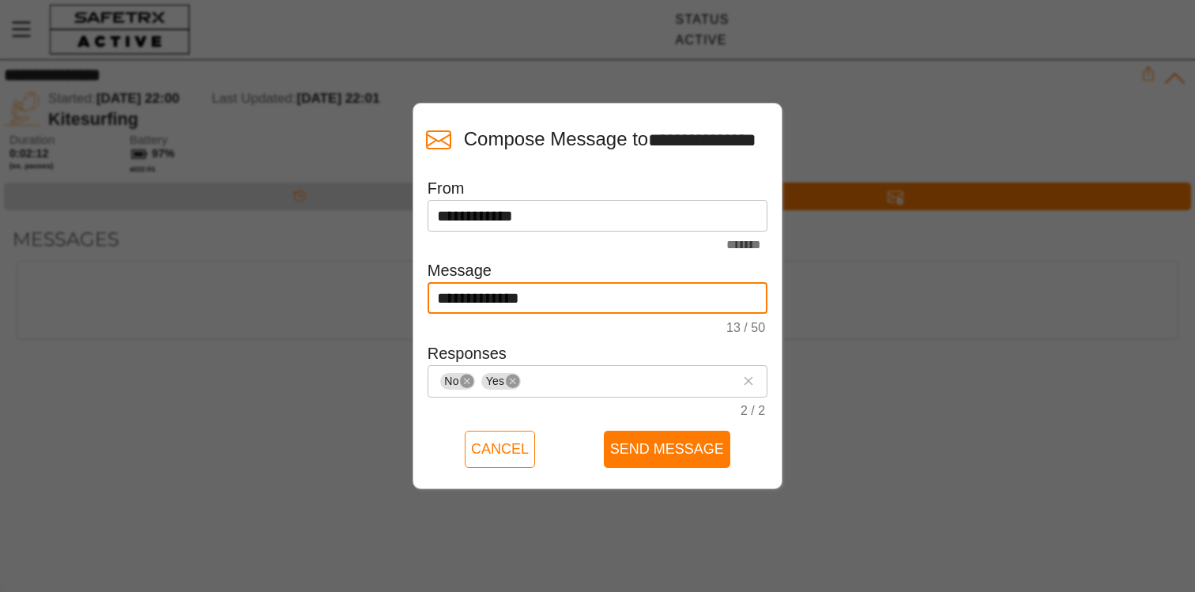
type input "**********"
click at [604, 431] on button "Send Message" at bounding box center [667, 449] width 126 height 36
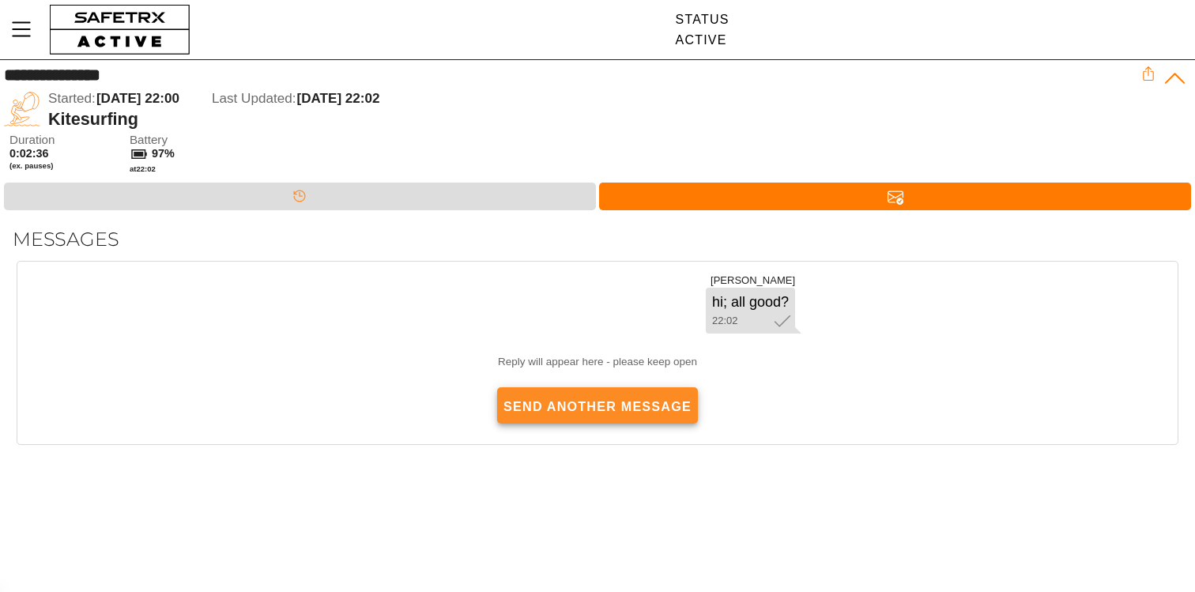
click at [592, 411] on span "Send Another Message" at bounding box center [597, 406] width 188 height 35
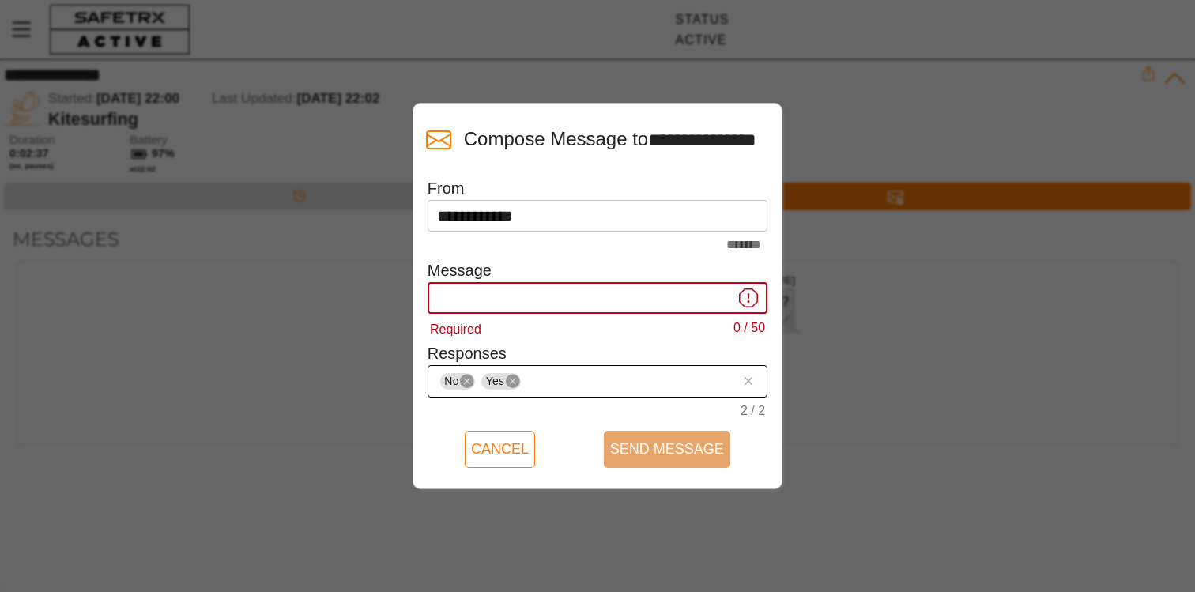
click at [637, 386] on input "No Yes 2 / 2" at bounding box center [629, 380] width 211 height 19
type input "k"
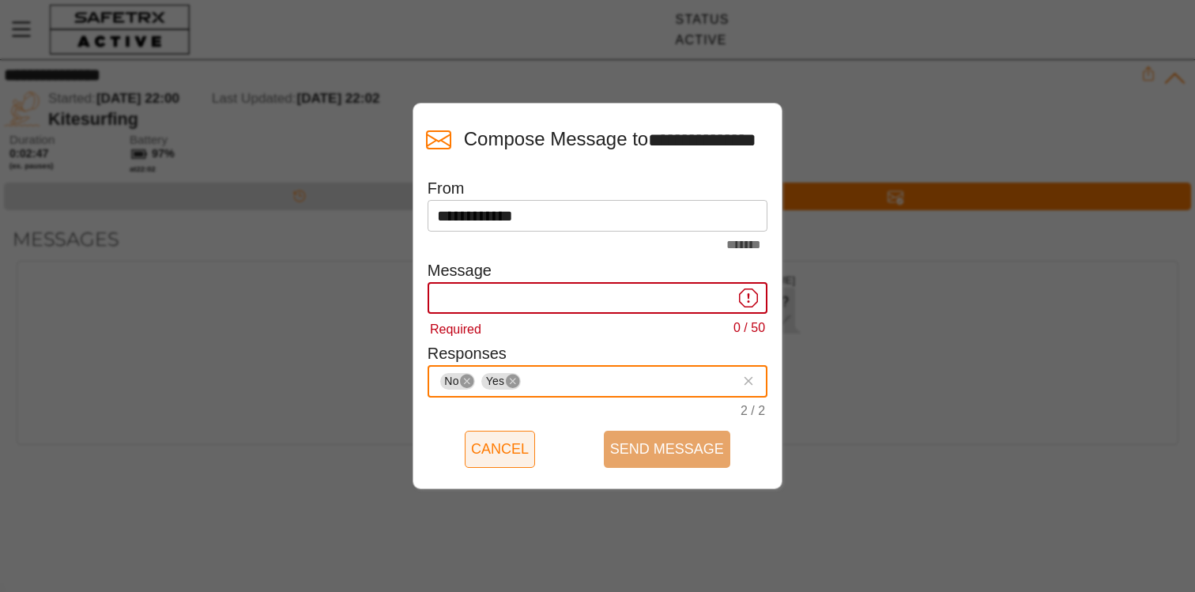
click at [514, 447] on span "Cancel" at bounding box center [500, 449] width 58 height 24
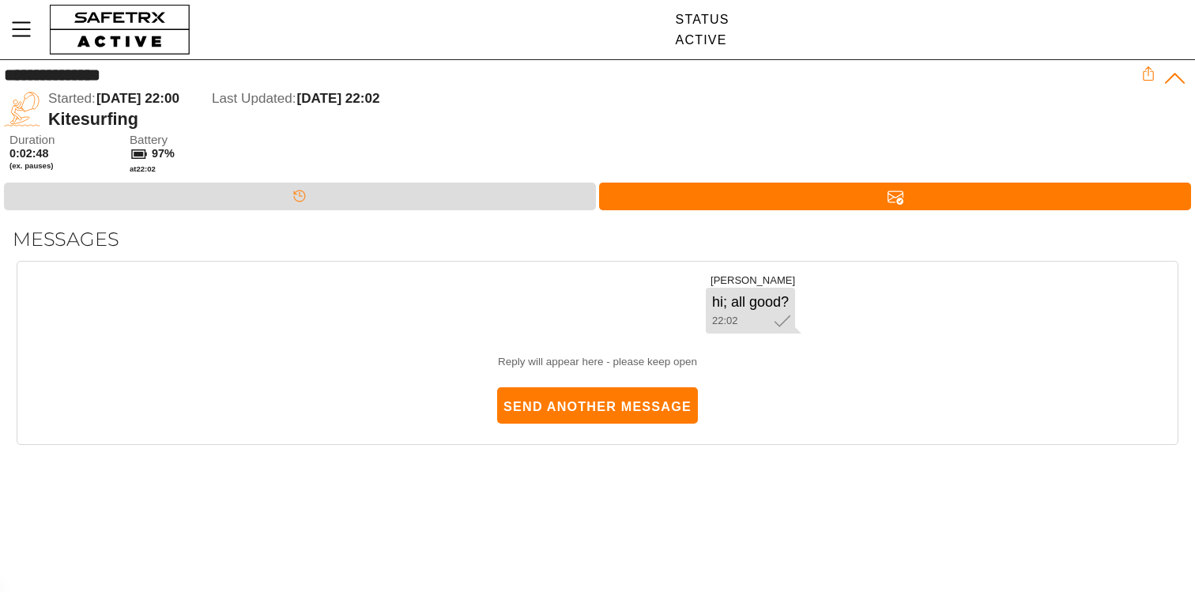
click at [666, 492] on div "**********" at bounding box center [597, 296] width 1195 height 592
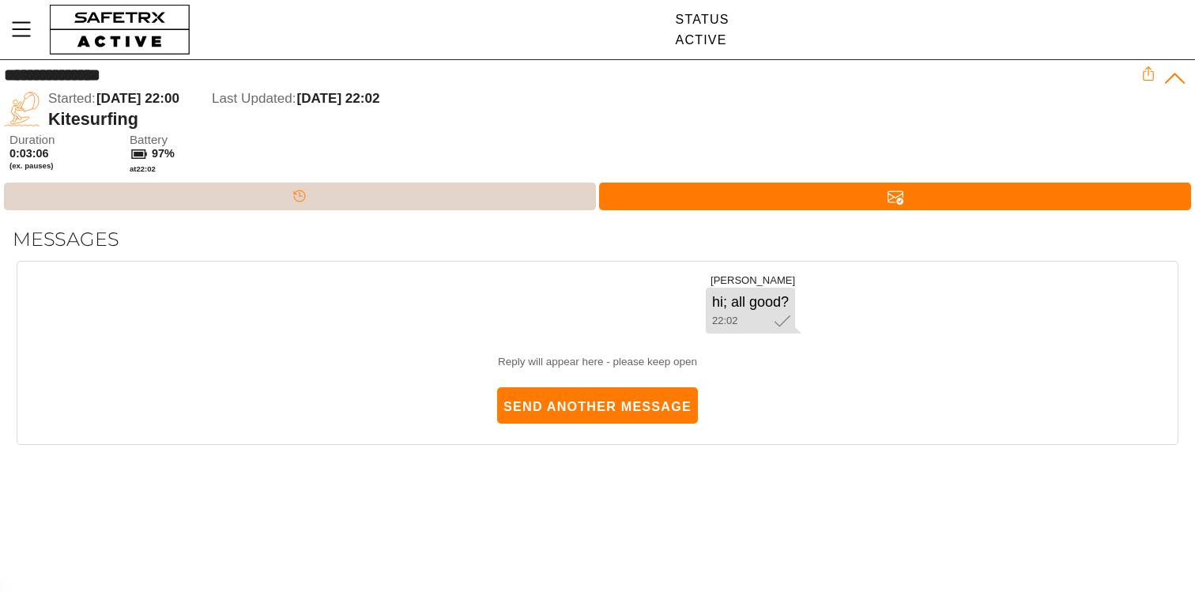
click at [483, 202] on div "Timeline" at bounding box center [300, 197] width 592 height 28
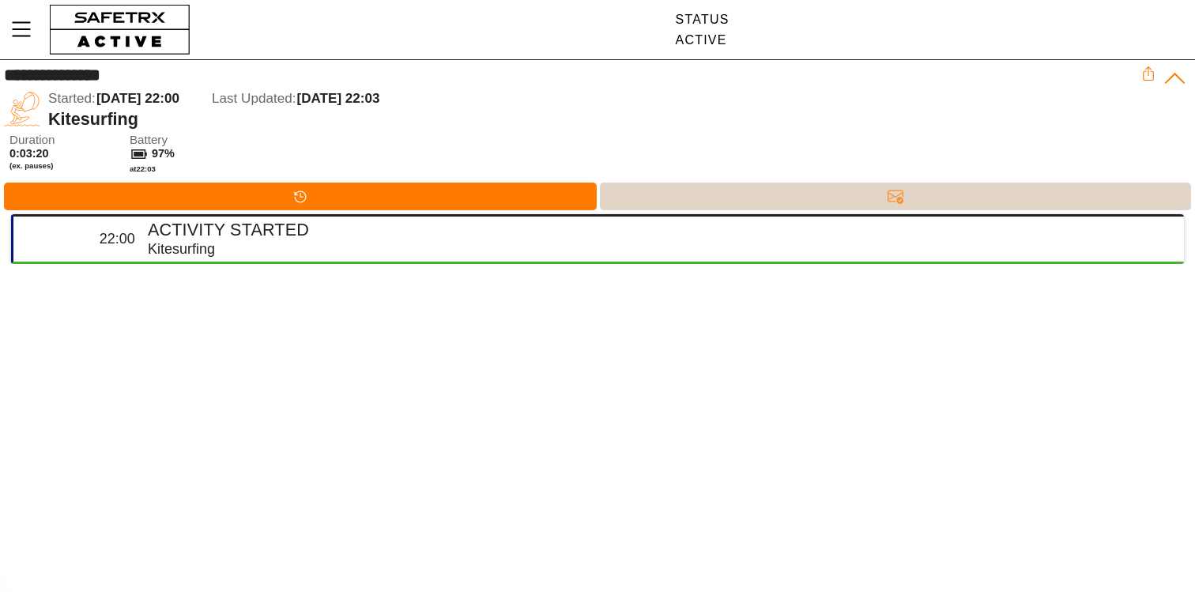
click at [649, 201] on div "Messages" at bounding box center [896, 197] width 592 height 28
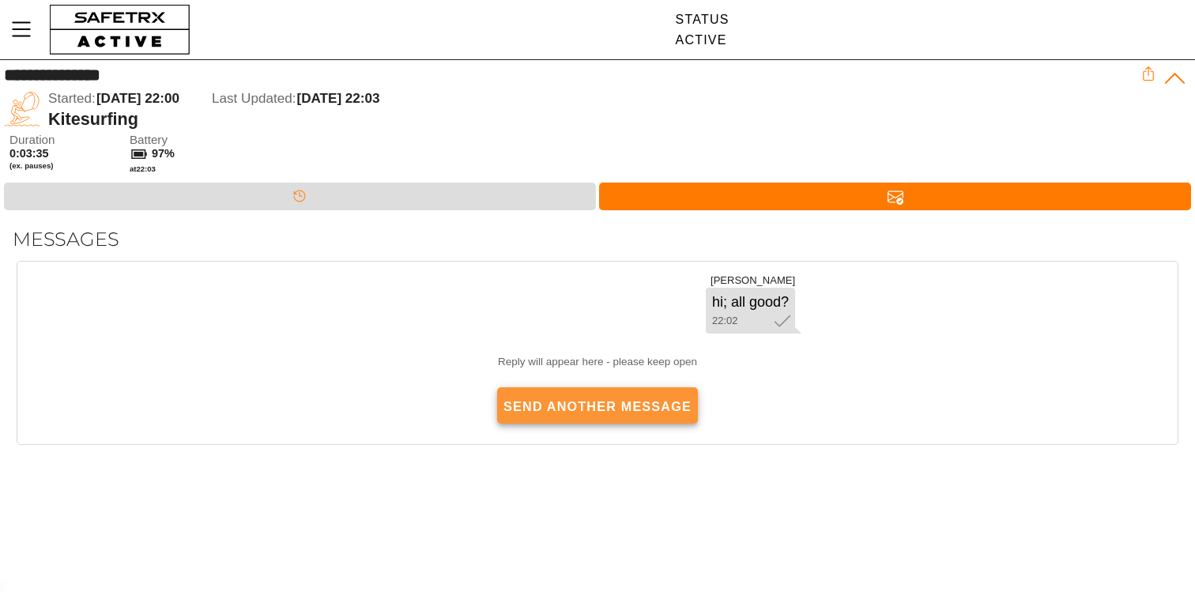
click at [614, 389] on span "Send Another Message" at bounding box center [597, 406] width 188 height 35
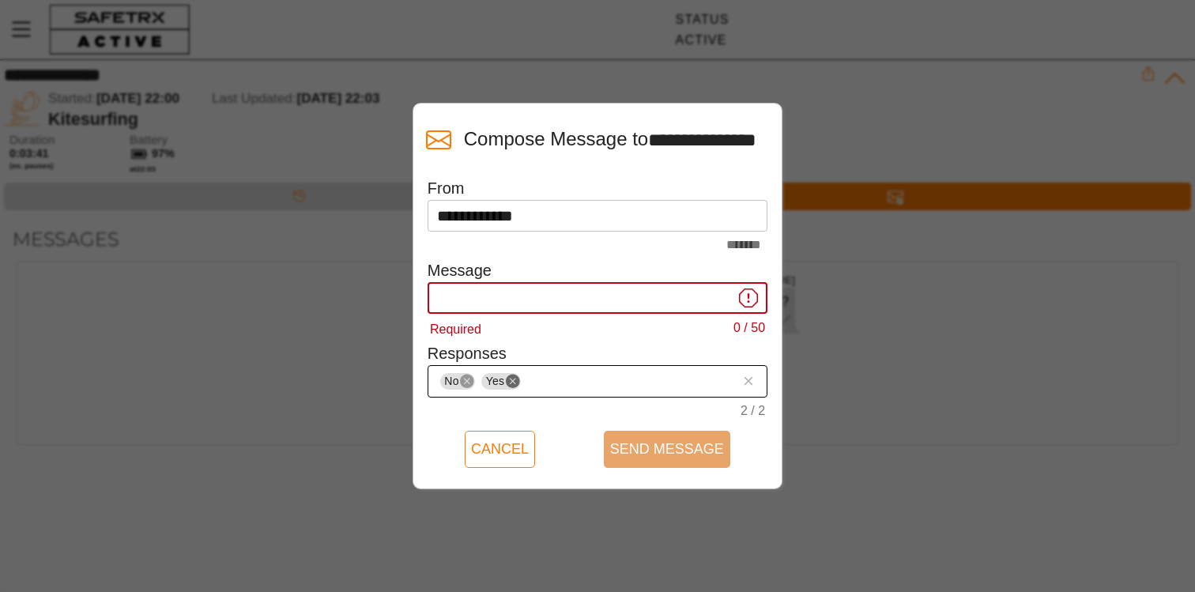
click at [506, 377] on icon "Remove" at bounding box center [513, 382] width 14 height 14
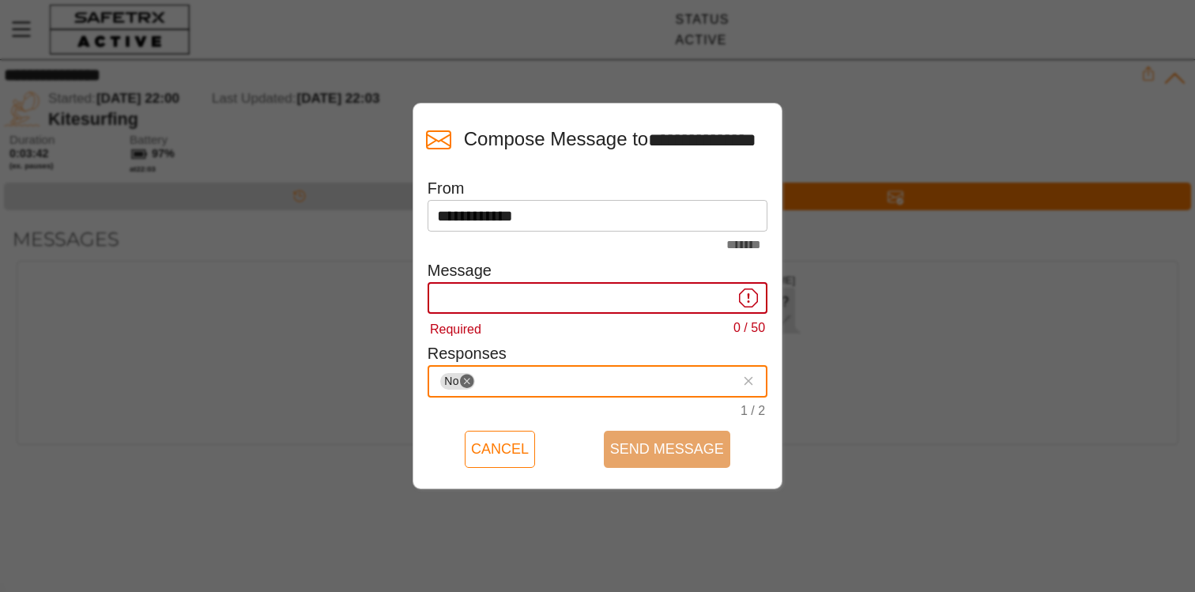
click at [460, 376] on icon "Remove" at bounding box center [467, 382] width 14 height 14
type input "juli"
type input ","
type input "mom"
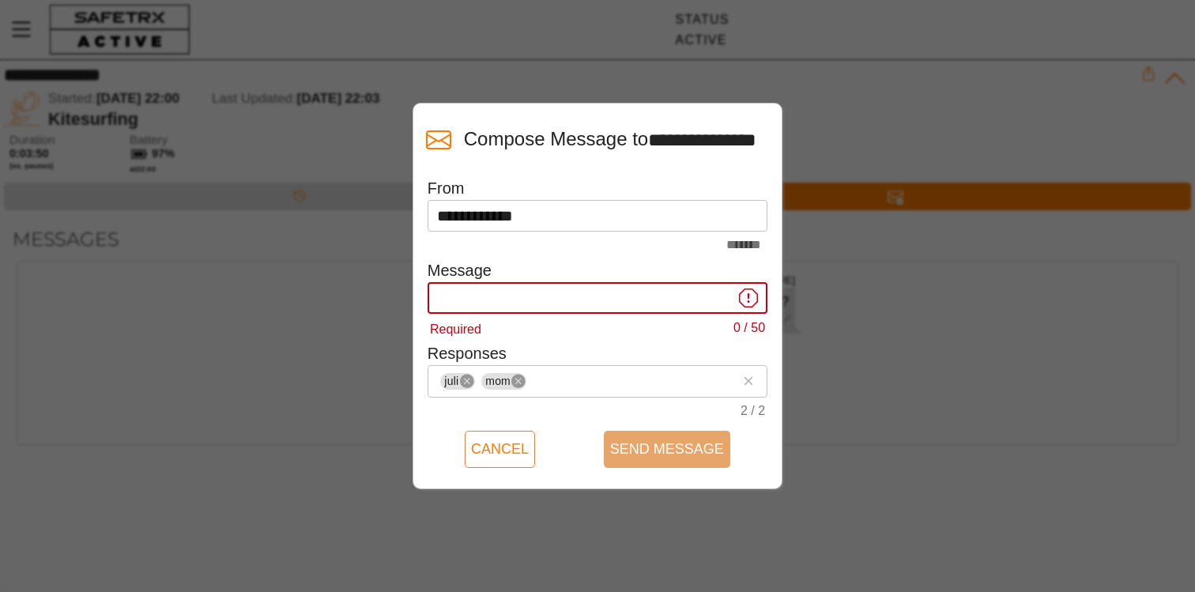
click at [584, 293] on input "Required 0 / 50" at bounding box center [585, 298] width 297 height 32
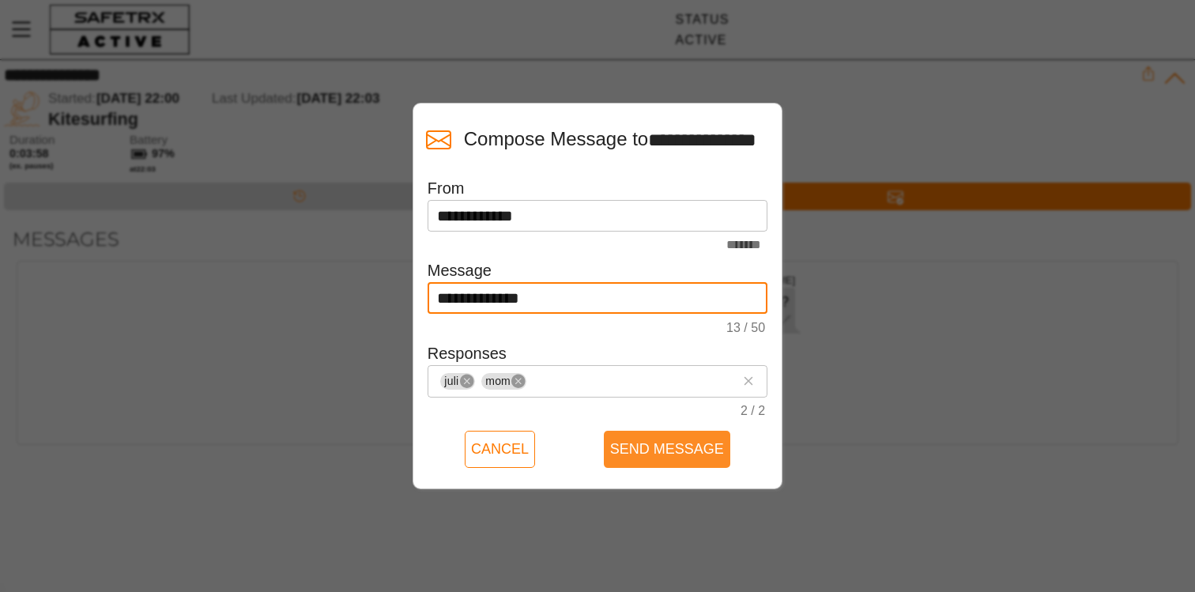
type input "**********"
click at [659, 442] on span "Send Message" at bounding box center [667, 449] width 114 height 24
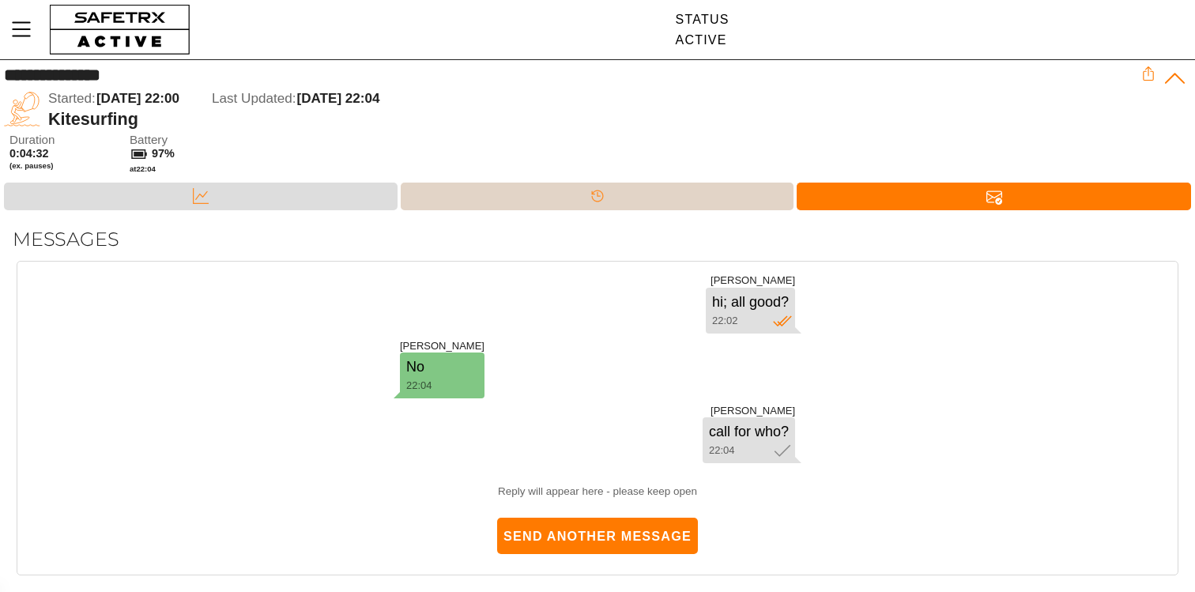
click at [428, 194] on div "Timeline" at bounding box center [597, 197] width 393 height 28
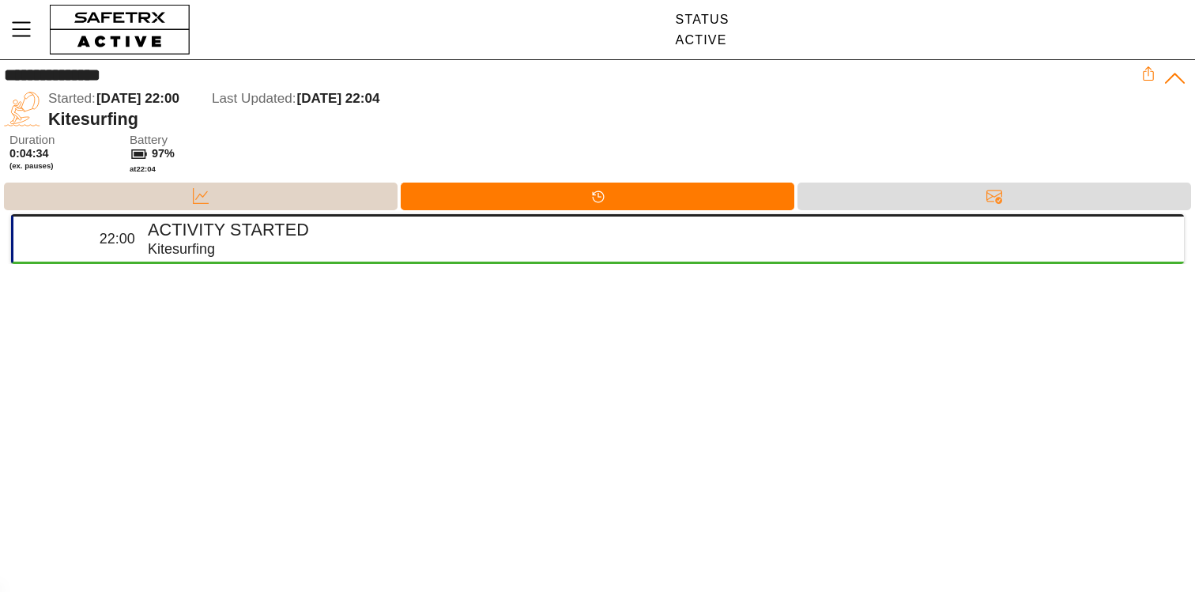
click at [352, 196] on div "Data" at bounding box center [200, 197] width 393 height 28
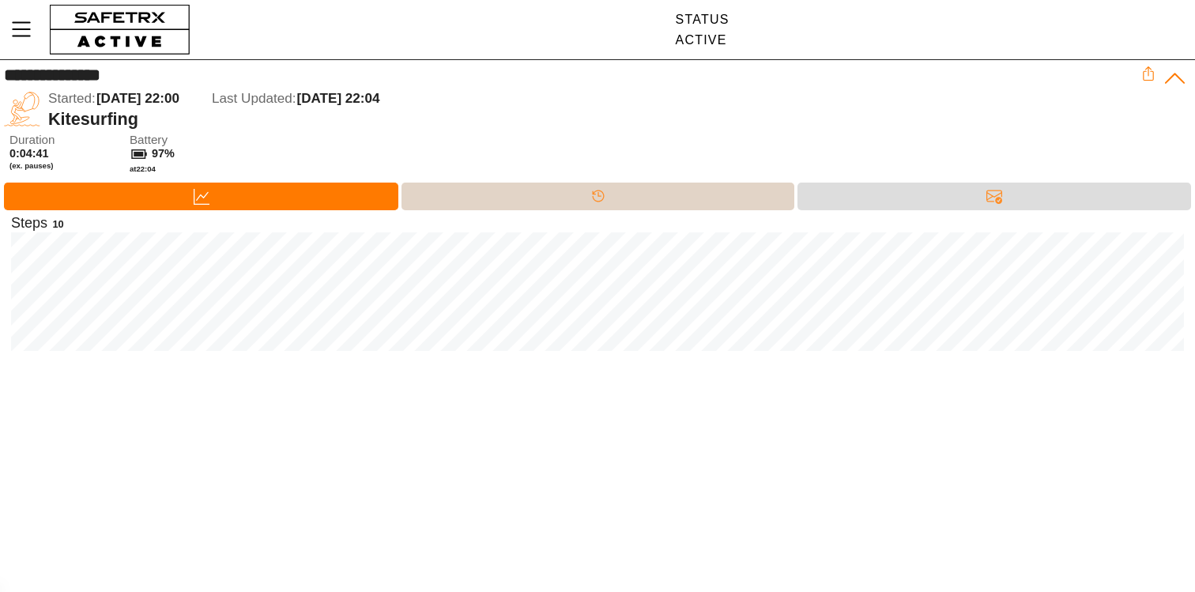
click at [518, 208] on div "Timeline" at bounding box center [597, 197] width 393 height 28
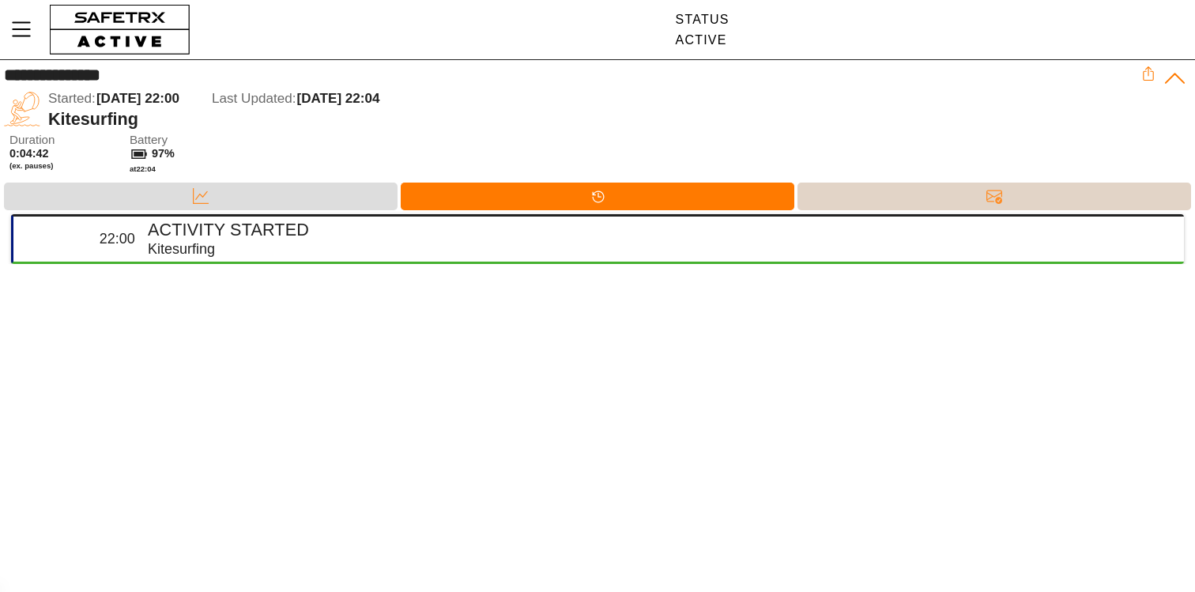
click at [833, 195] on div "Messages" at bounding box center [993, 197] width 393 height 28
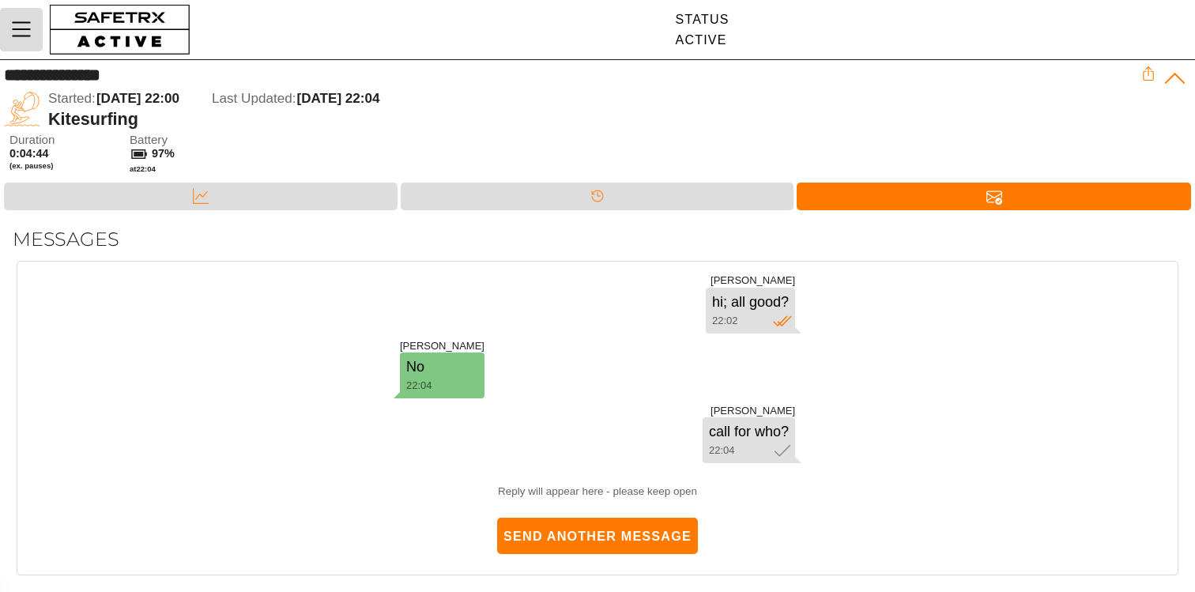
click at [19, 20] on icon "Menu" at bounding box center [21, 29] width 27 height 27
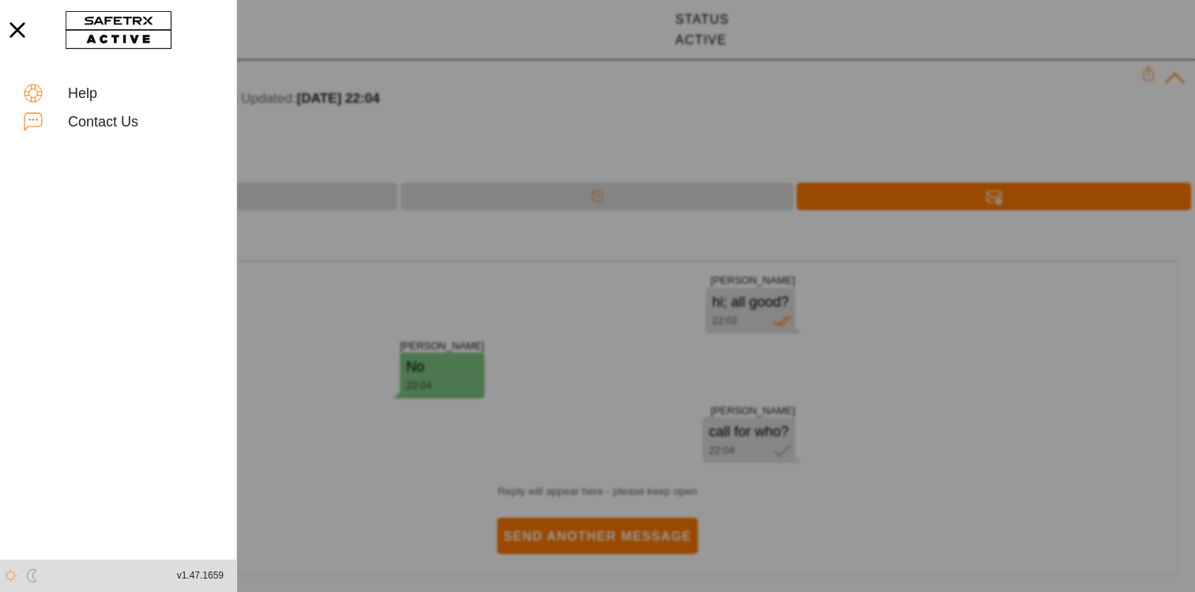
click at [416, 200] on div at bounding box center [597, 296] width 1195 height 592
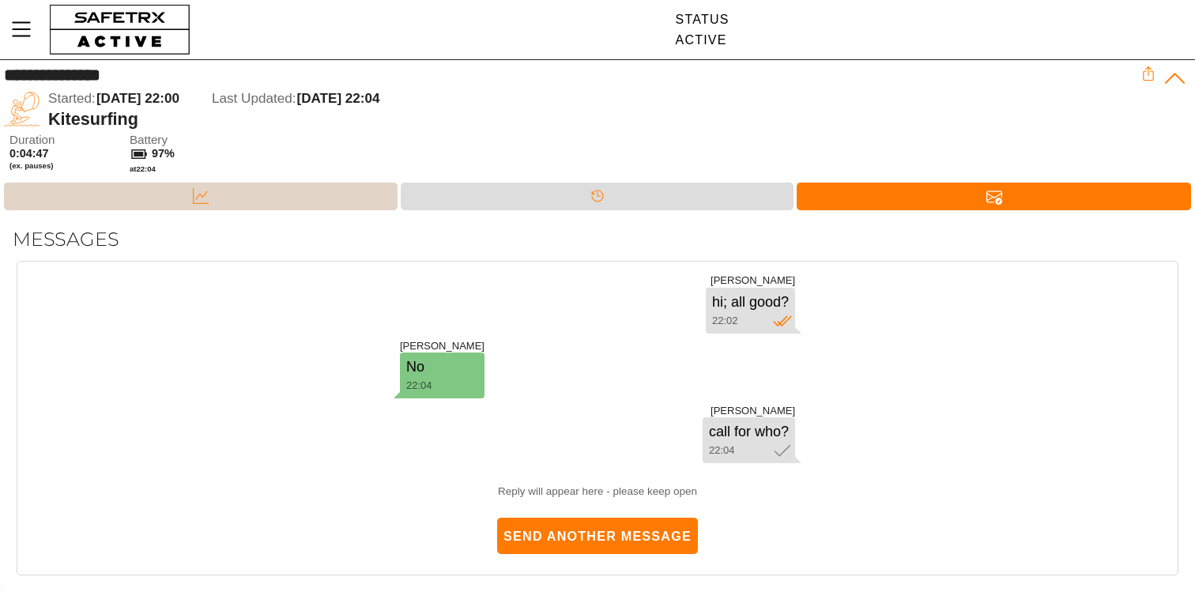
click at [314, 183] on div "Data" at bounding box center [200, 197] width 393 height 28
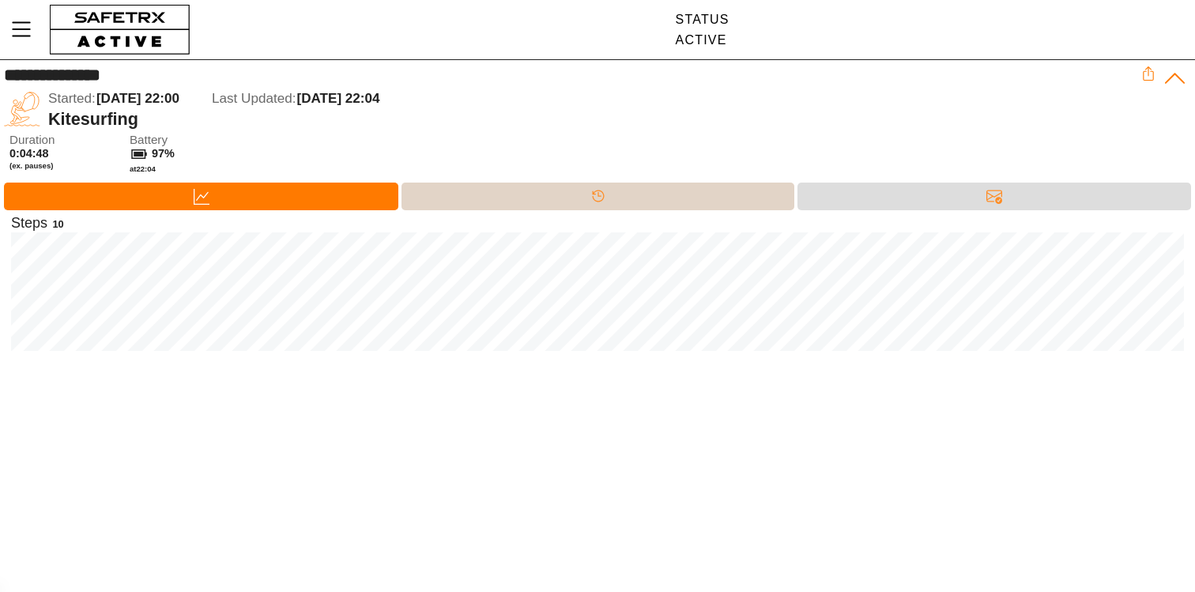
click at [492, 205] on div "Timeline" at bounding box center [597, 197] width 393 height 28
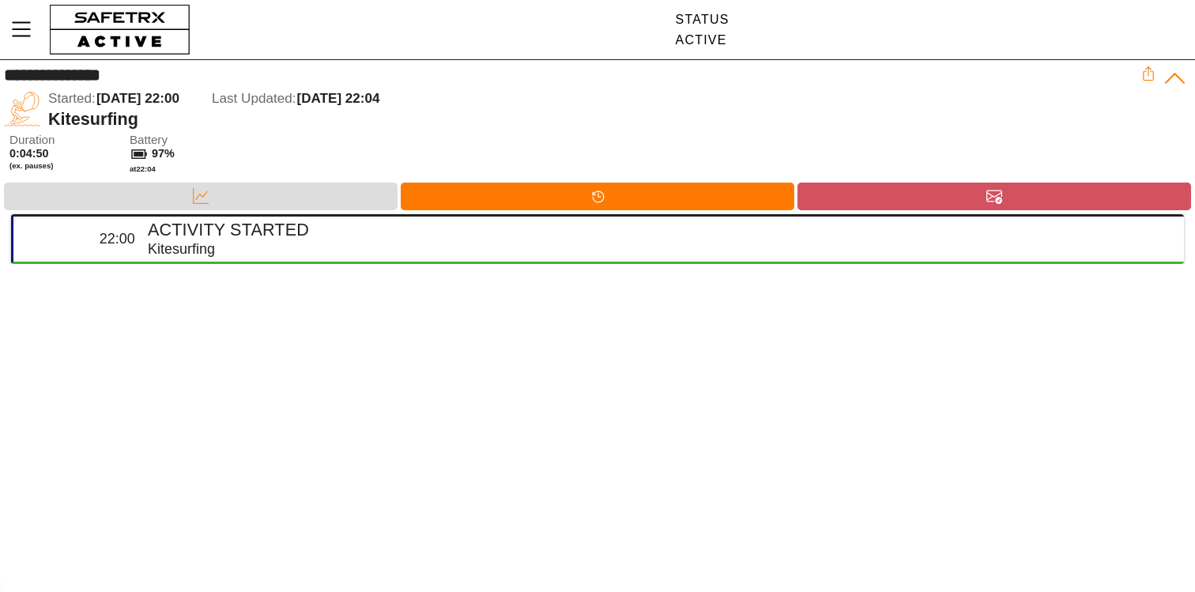
click at [838, 202] on div "Messages" at bounding box center [993, 197] width 393 height 28
